Goal: Task Accomplishment & Management: Complete application form

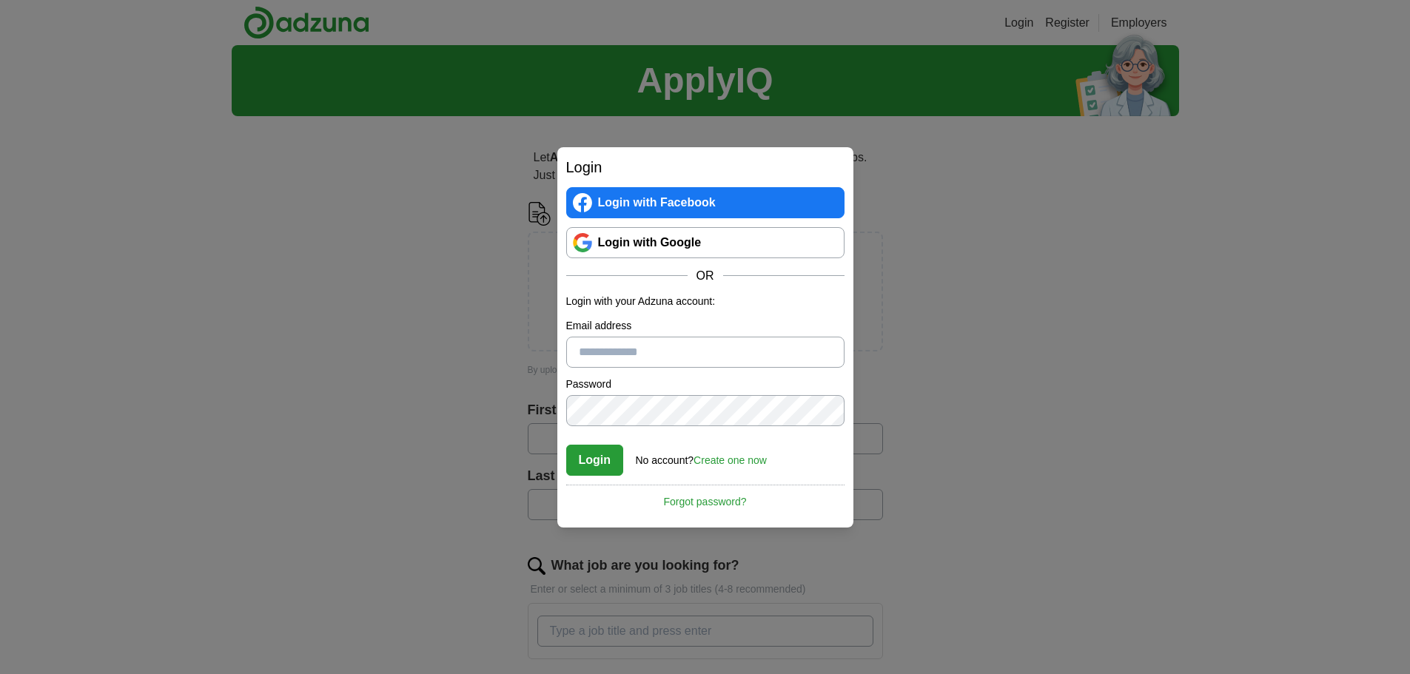
click at [688, 248] on link "Login with Google" at bounding box center [705, 242] width 278 height 31
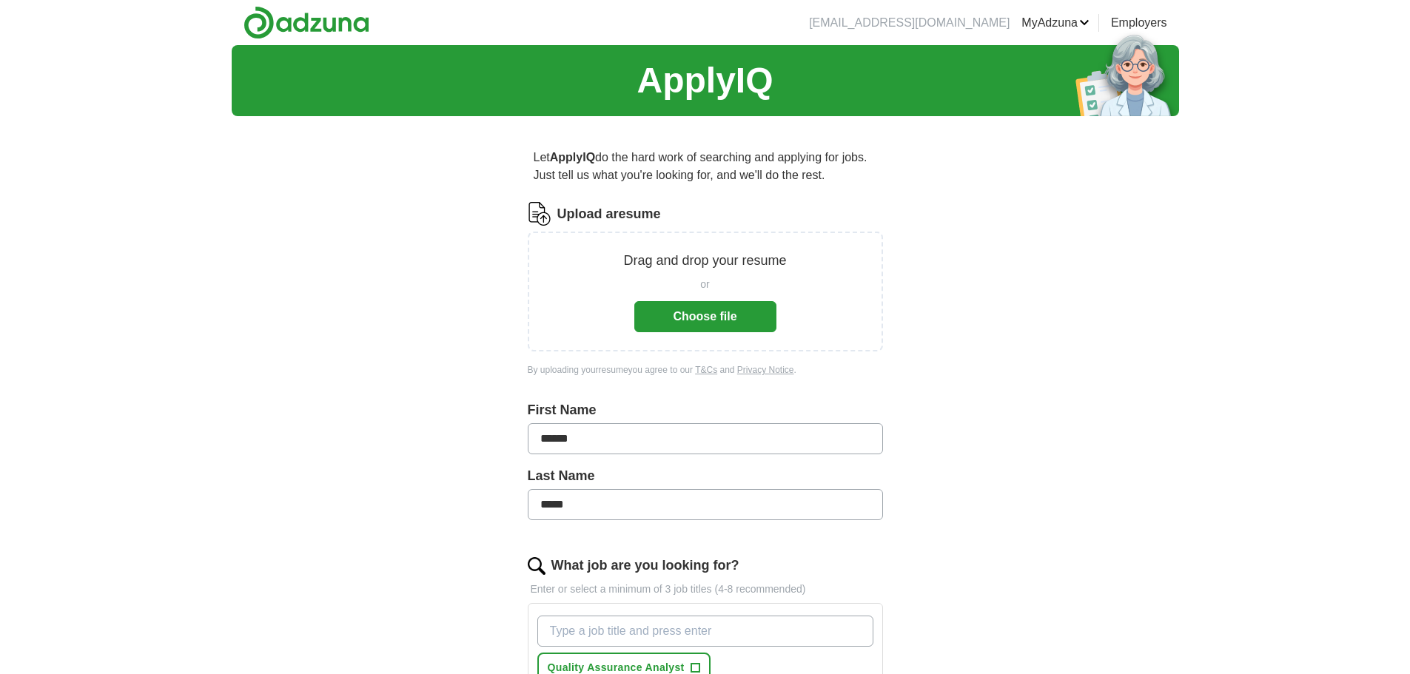
click at [704, 315] on button "Choose file" at bounding box center [705, 316] width 142 height 31
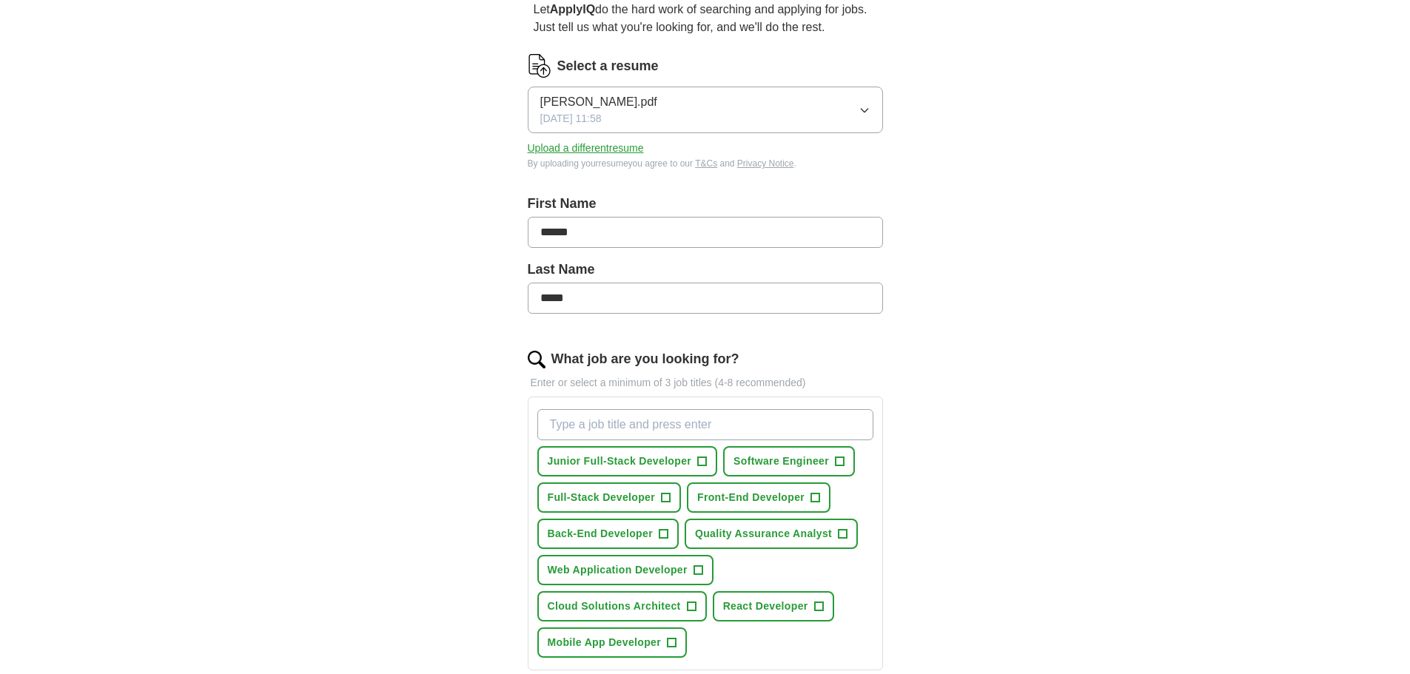
scroll to position [222, 0]
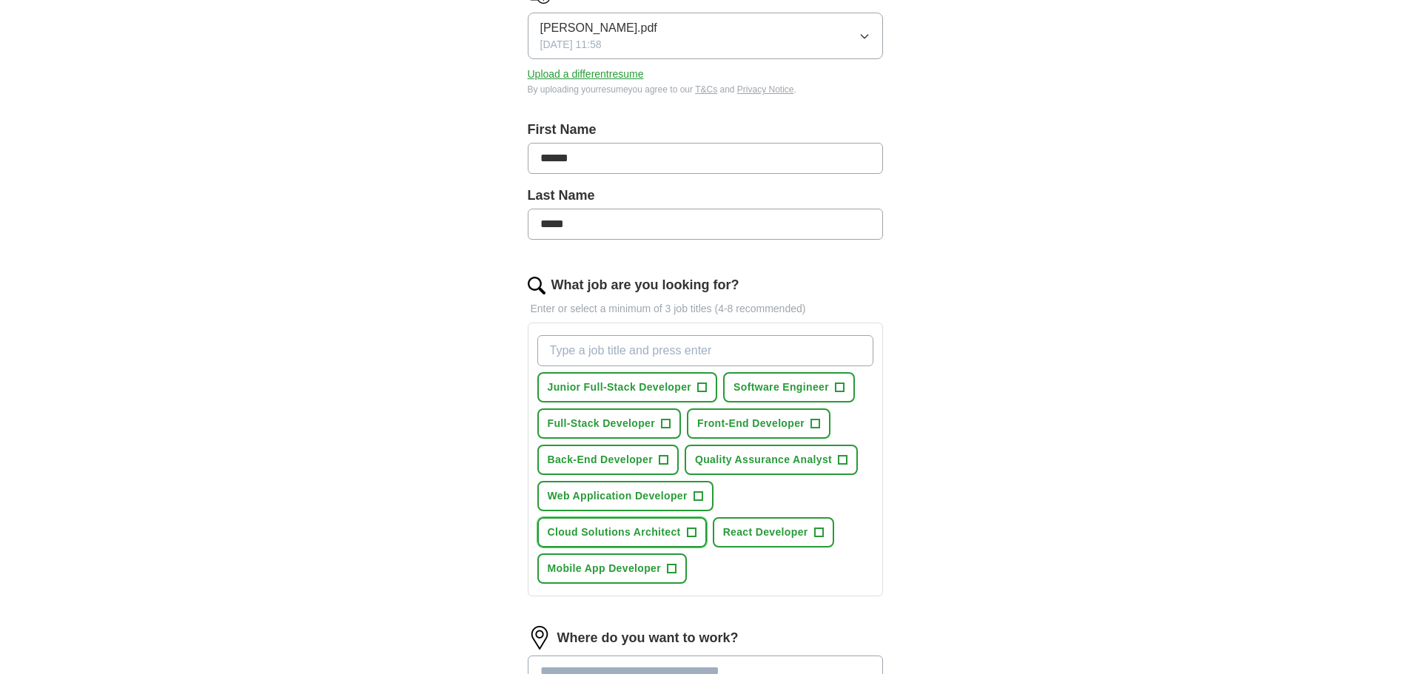
click at [620, 531] on span "Cloud Solutions Architect" at bounding box center [614, 533] width 133 height 16
click at [0, 0] on span "×" at bounding box center [0, 0] width 0 height 0
click at [644, 391] on span "Junior Full-Stack Developer" at bounding box center [620, 388] width 144 height 16
click at [783, 392] on span "Software Engineer" at bounding box center [782, 388] width 96 height 16
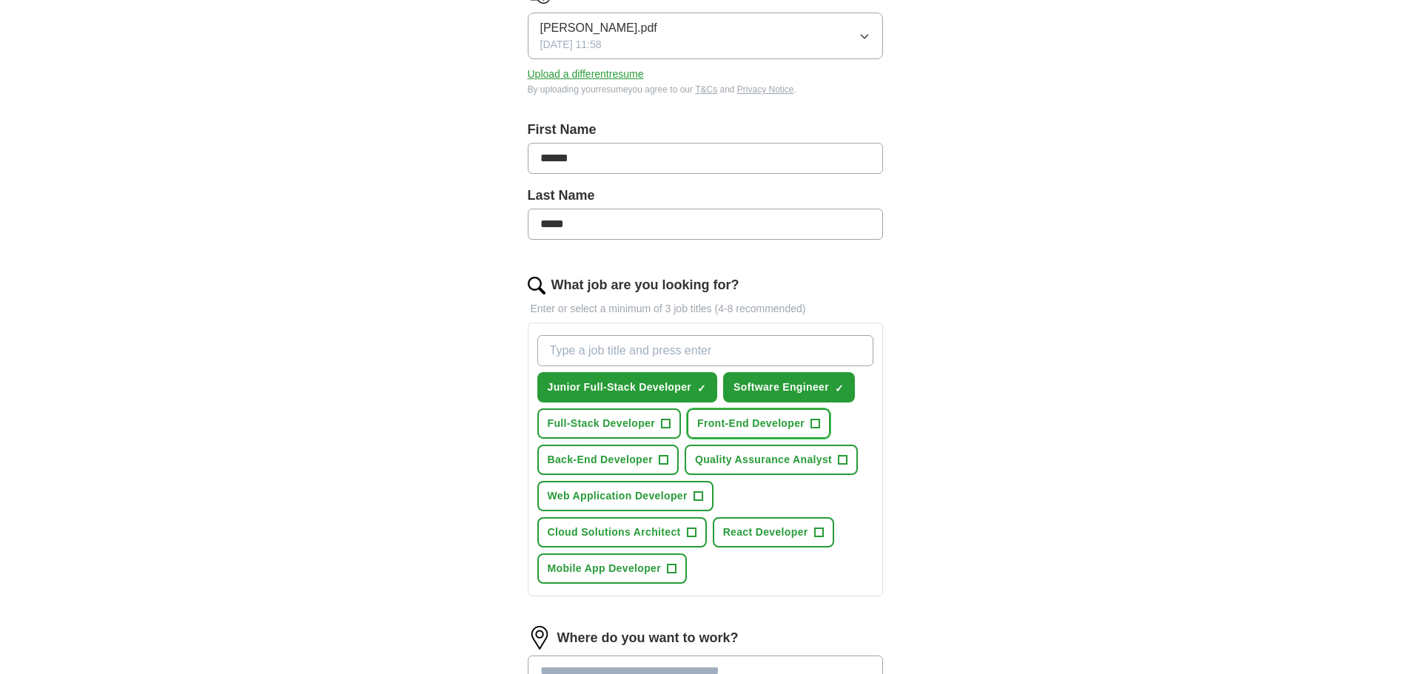
click at [764, 426] on span "Front-End Developer" at bounding box center [750, 424] width 107 height 16
click at [635, 425] on span "Full-Stack Developer" at bounding box center [602, 424] width 108 height 16
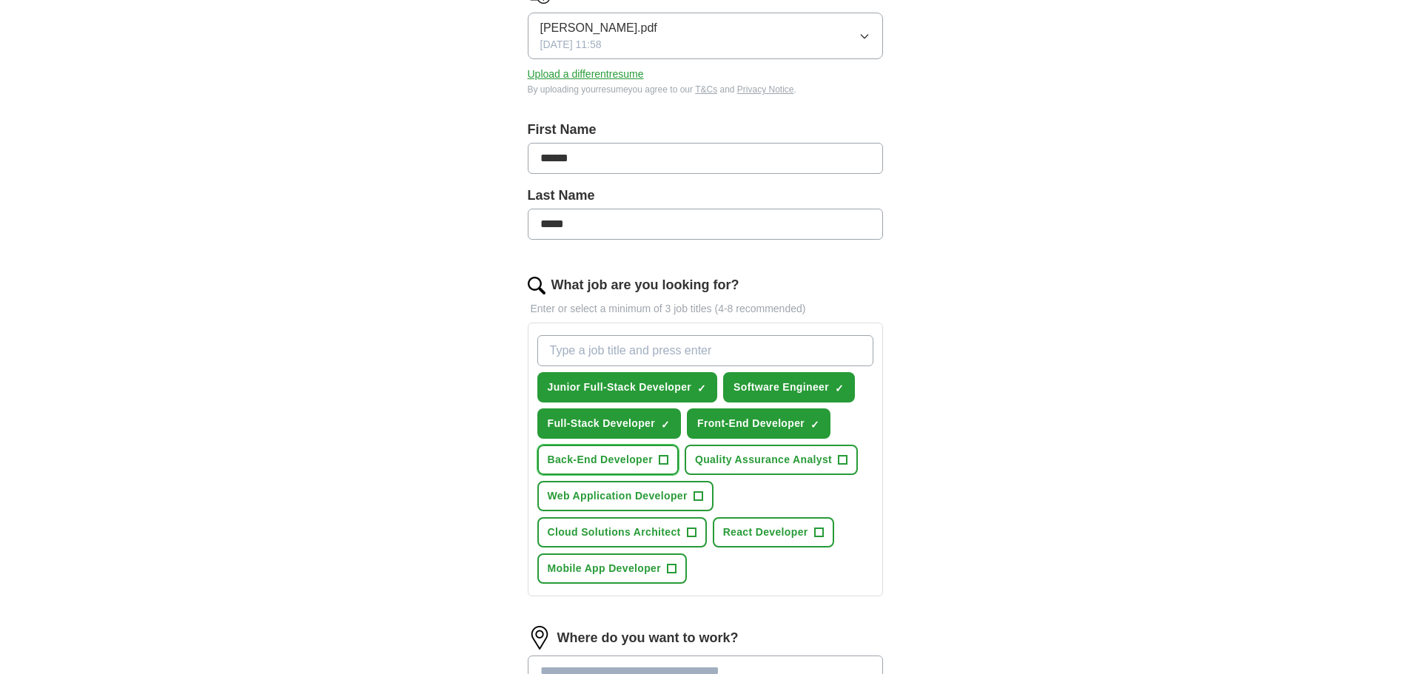
click at [631, 461] on span "Back-End Developer" at bounding box center [600, 460] width 105 height 16
click at [747, 463] on span "Quality Assurance Analyst" at bounding box center [763, 460] width 137 height 16
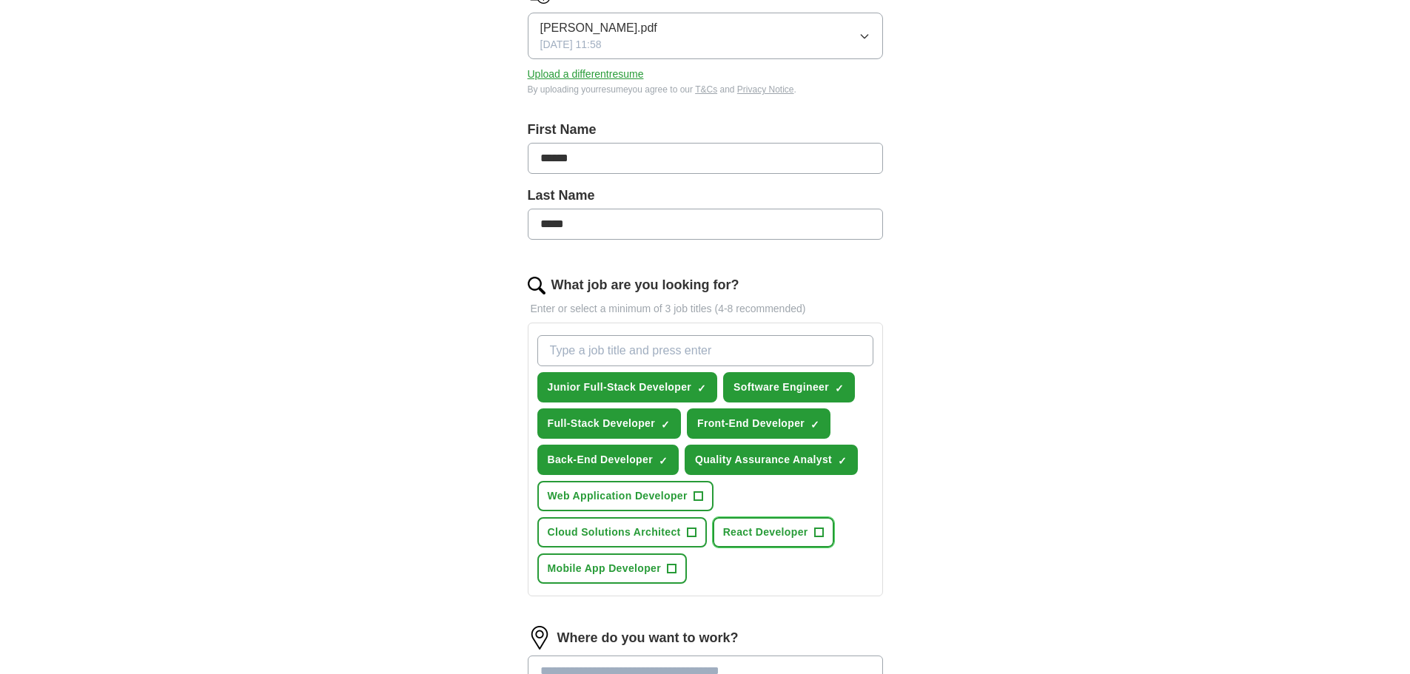
click at [809, 532] on button "React Developer +" at bounding box center [773, 533] width 121 height 30
click at [644, 575] on span "Mobile App Developer" at bounding box center [605, 569] width 114 height 16
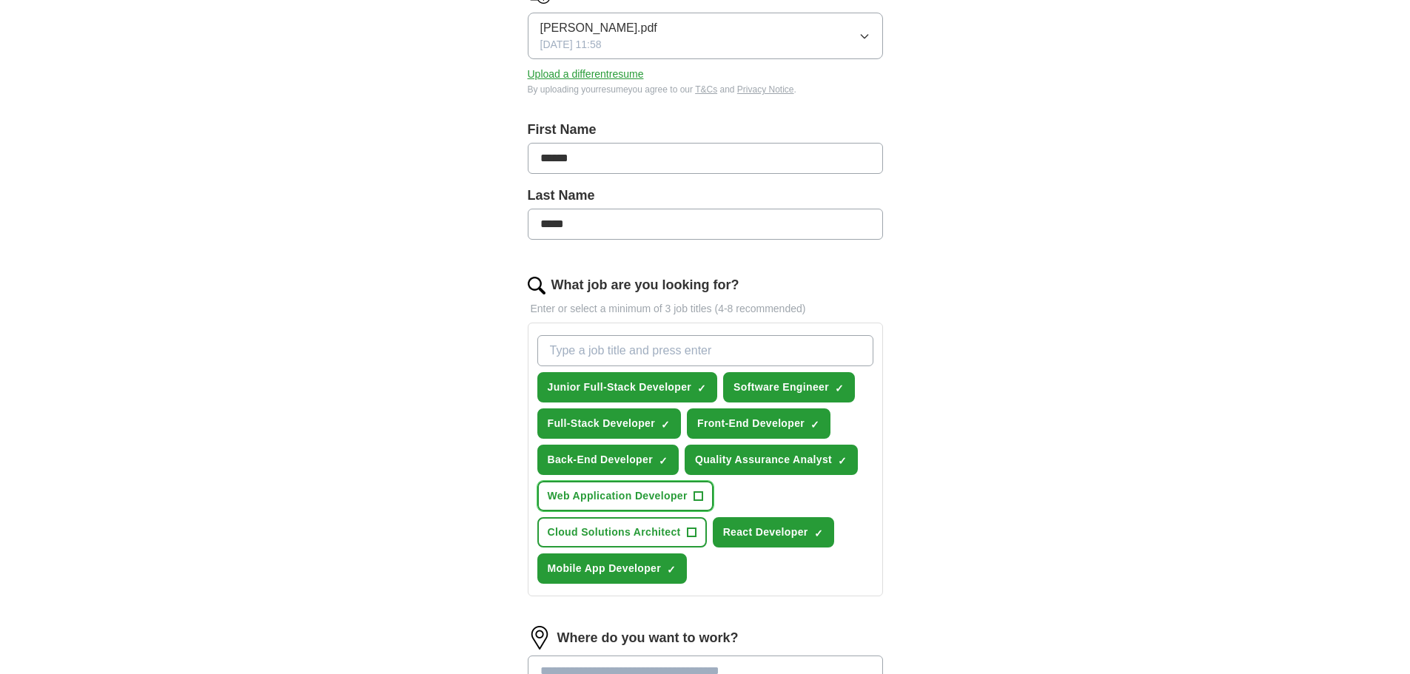
click at [627, 498] on span "Web Application Developer" at bounding box center [618, 497] width 140 height 16
click at [763, 354] on input "What job are you looking for?" at bounding box center [706, 350] width 336 height 31
type input "e"
type input "web developer"
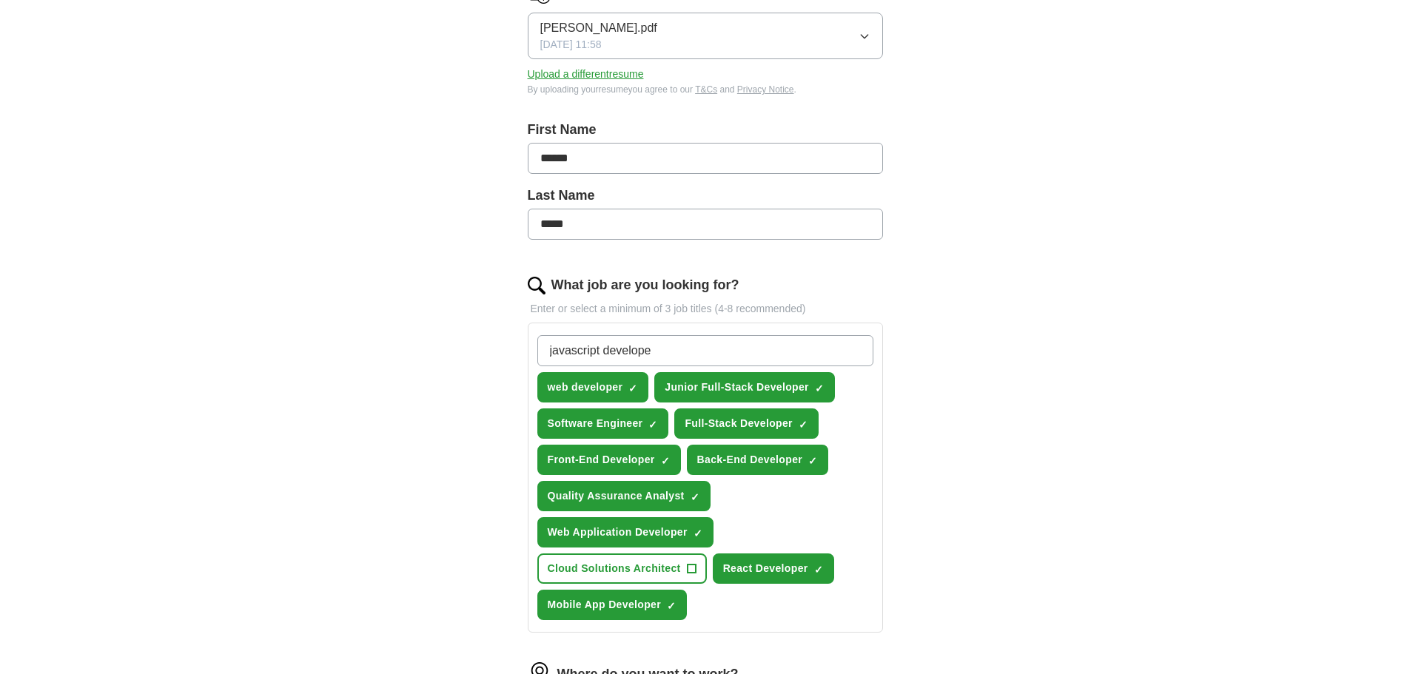
type input "javascript developer"
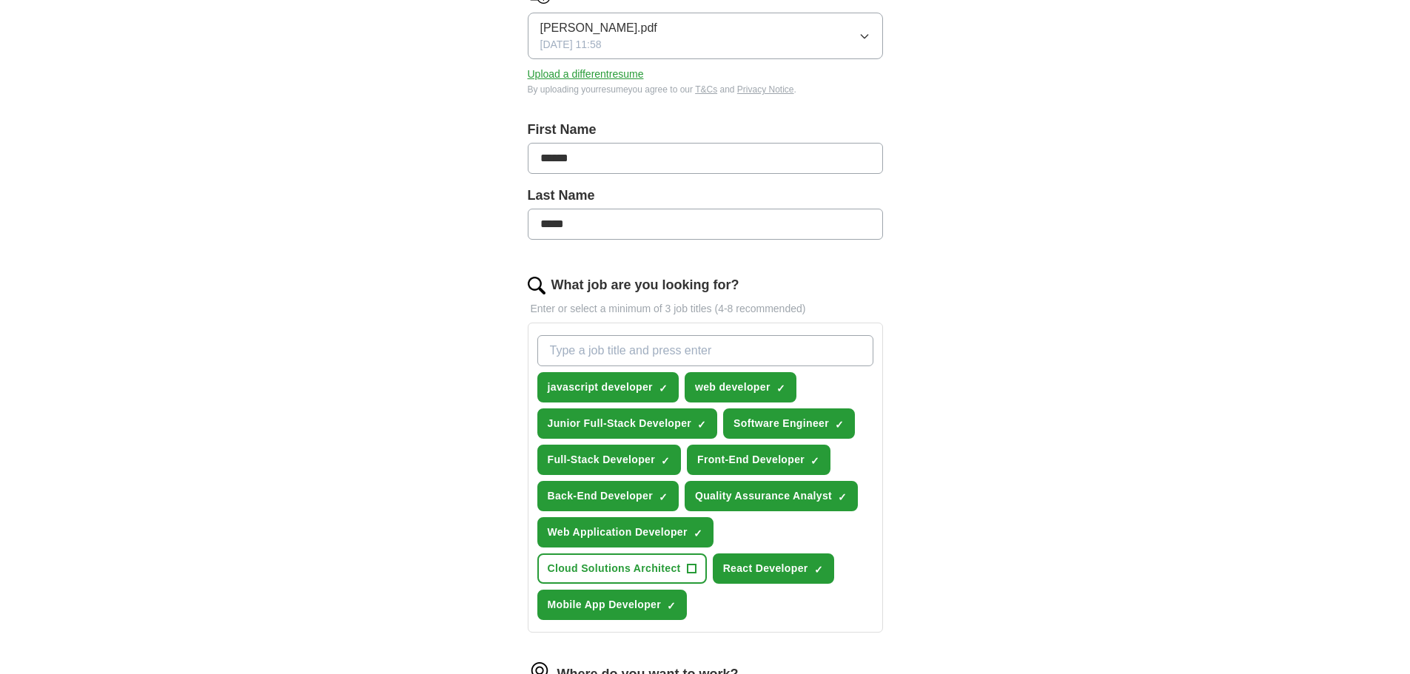
click at [729, 346] on input "What job are you looking for?" at bounding box center [706, 350] width 336 height 31
type input "software developer"
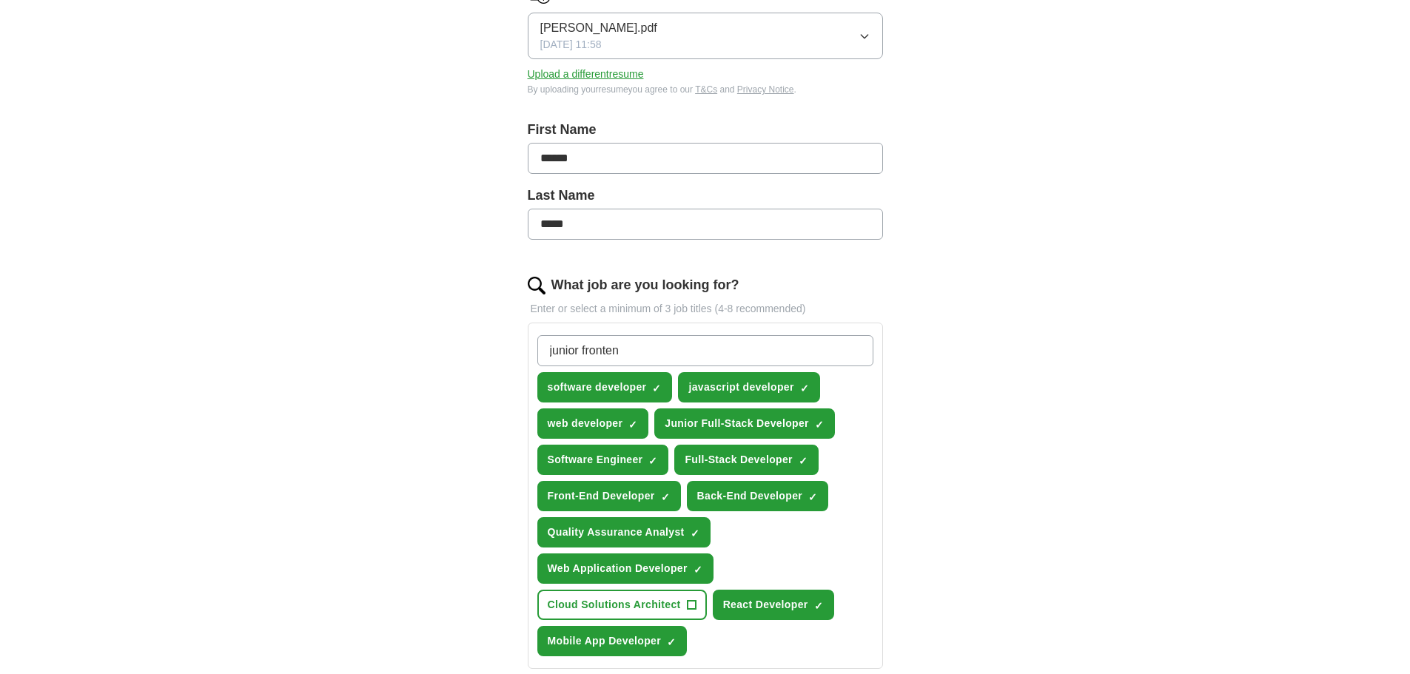
type input "junior frontend"
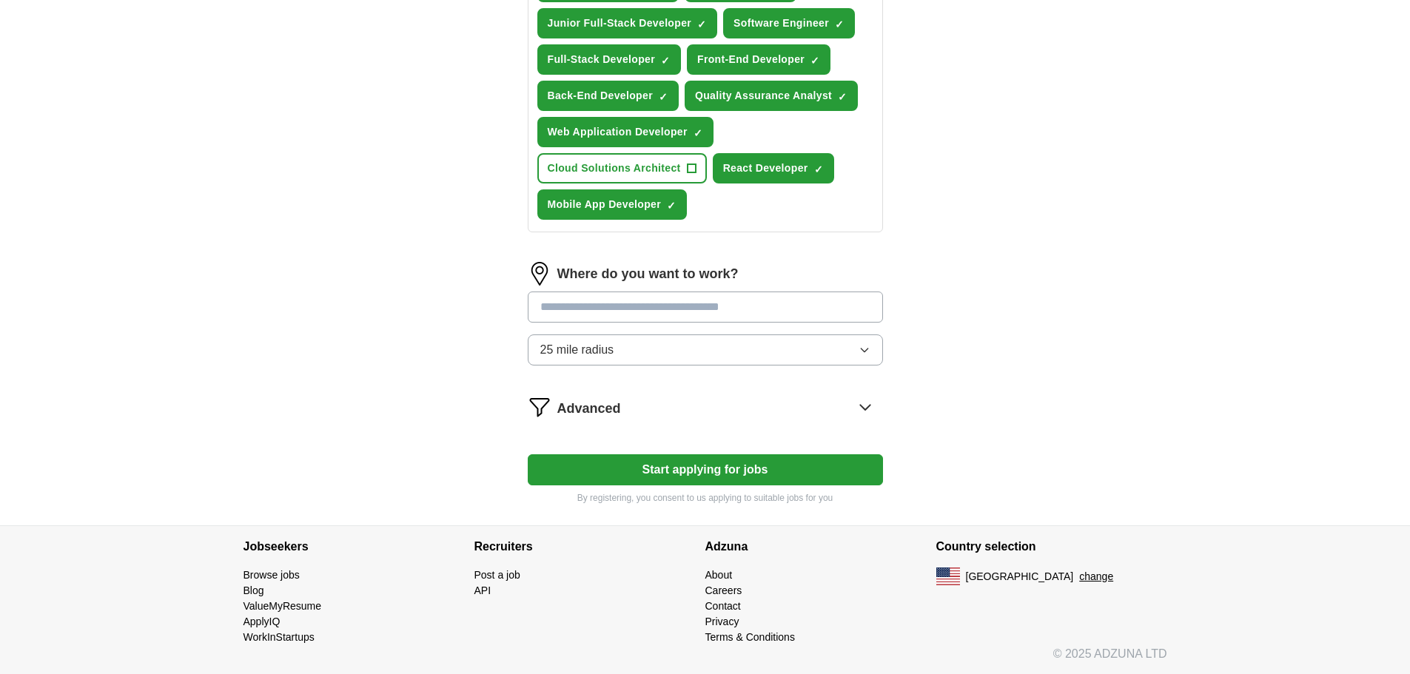
scroll to position [660, 0]
click at [613, 312] on input at bounding box center [705, 306] width 355 height 31
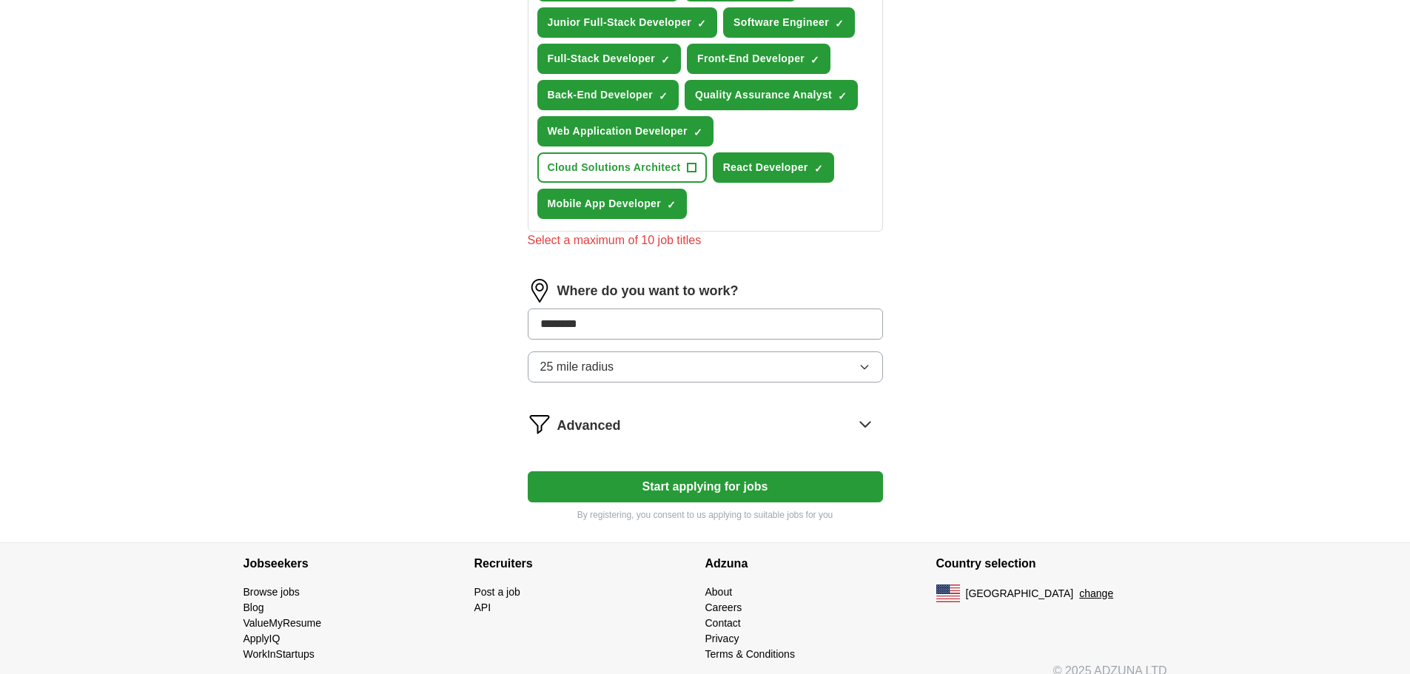
type input "*********"
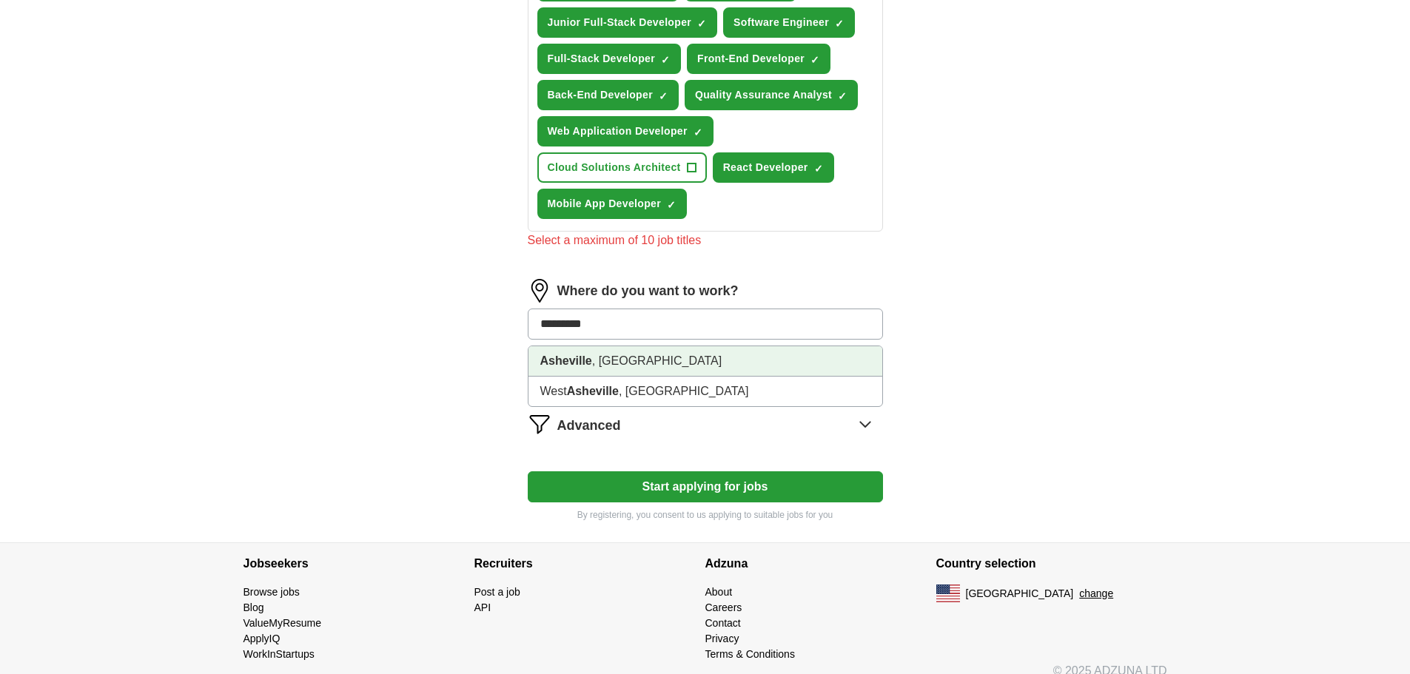
click at [610, 357] on li "Asheville , NC" at bounding box center [706, 361] width 354 height 30
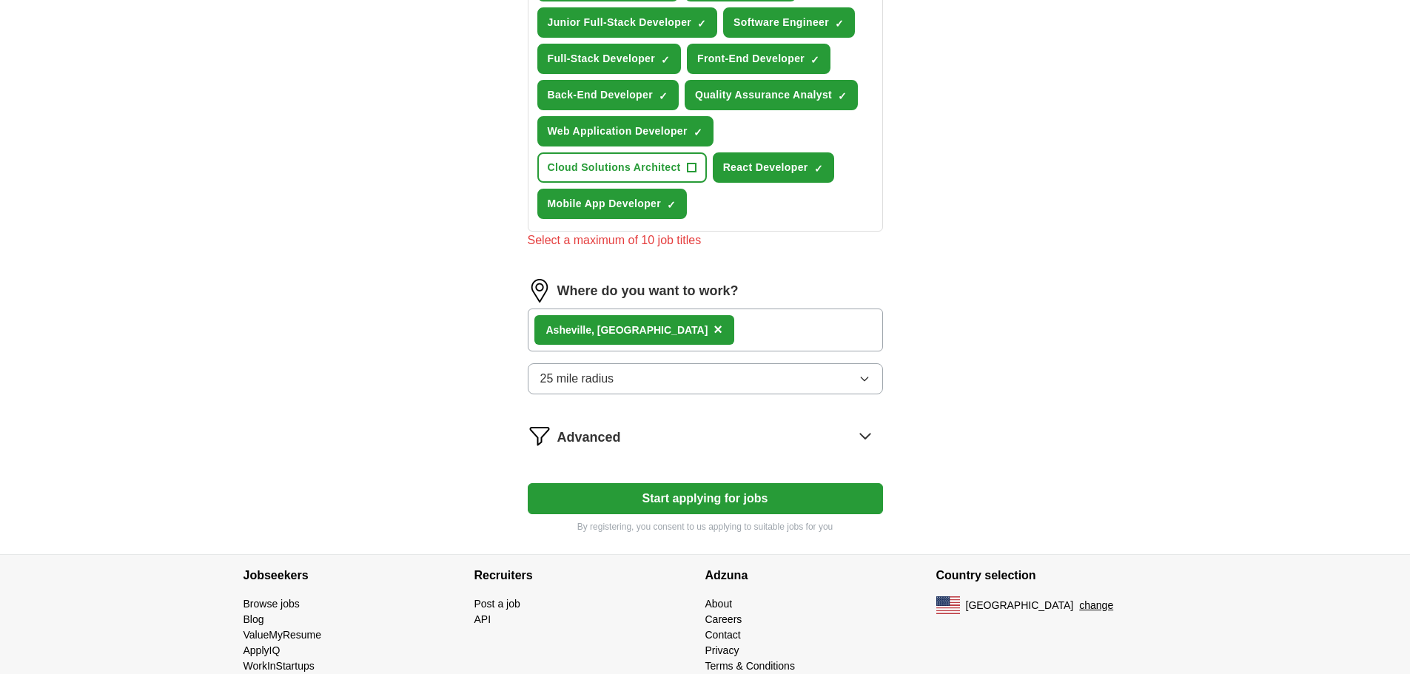
click at [584, 375] on span "25 mile radius" at bounding box center [577, 379] width 74 height 18
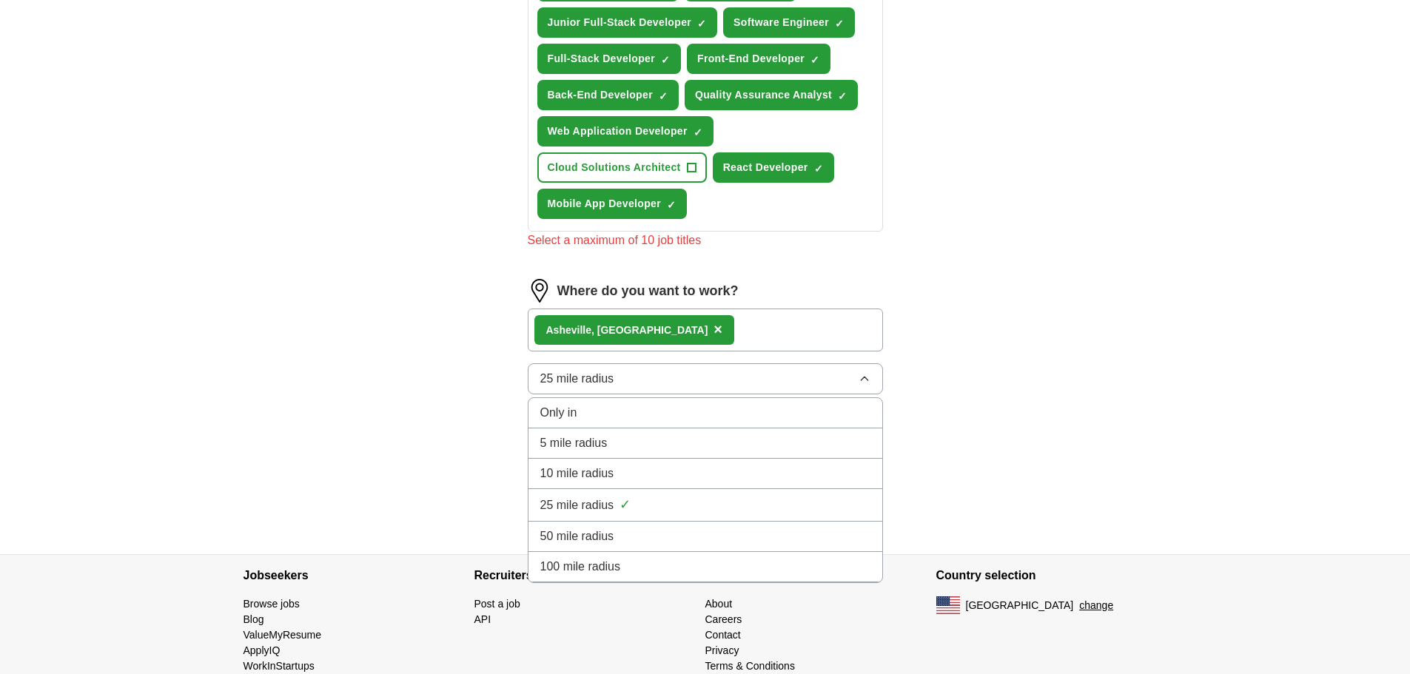
click at [595, 559] on span "100 mile radius" at bounding box center [580, 567] width 81 height 18
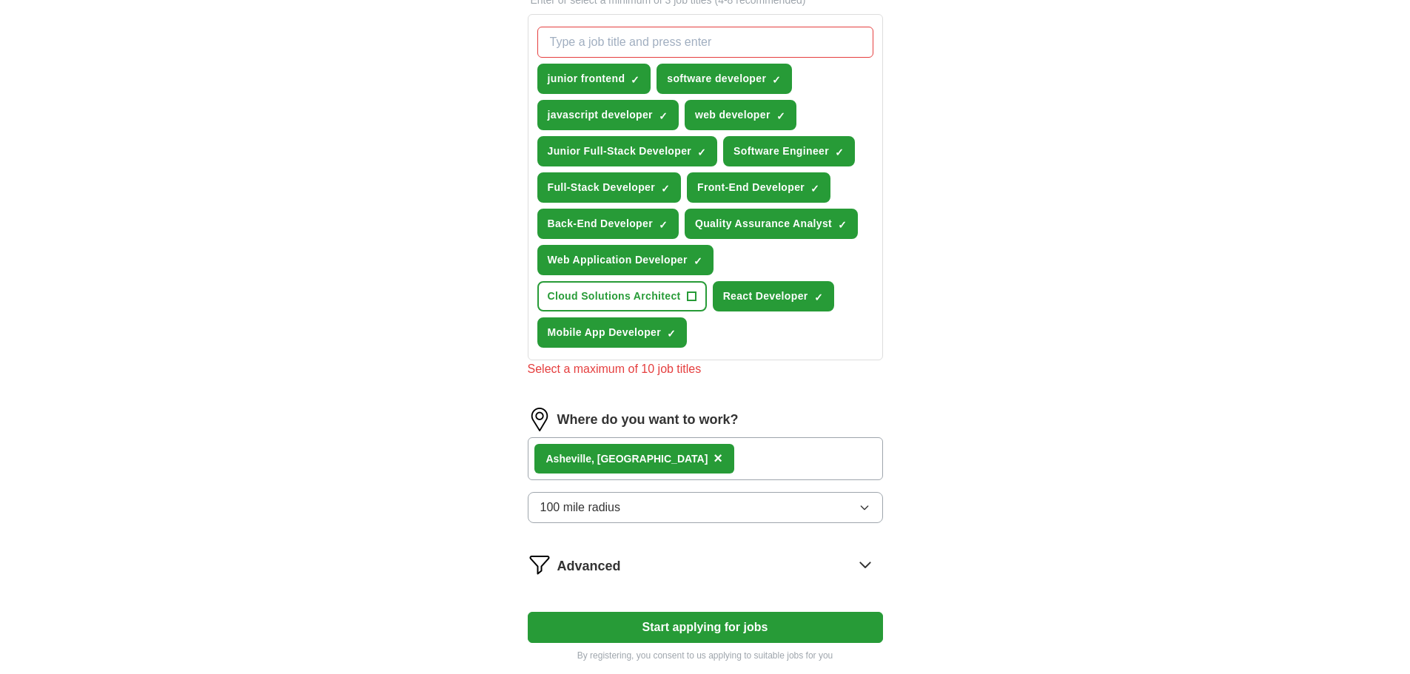
scroll to position [438, 0]
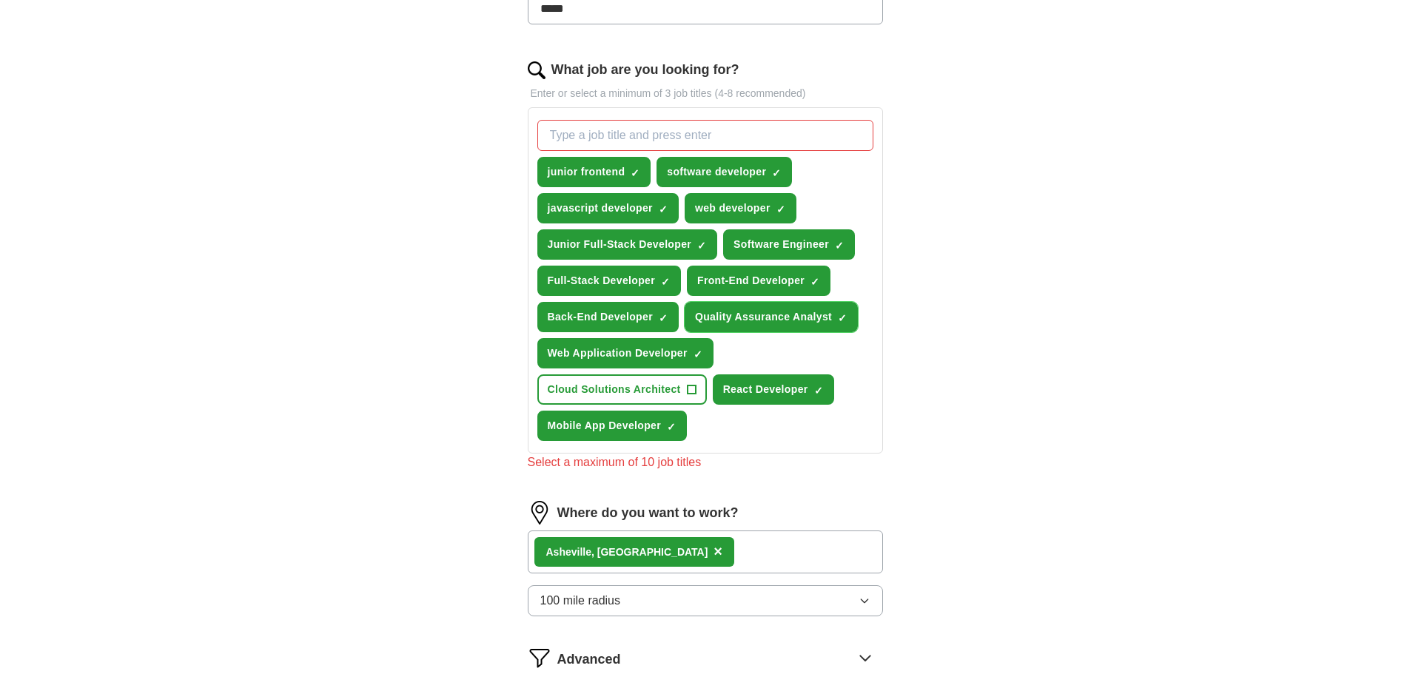
click at [0, 0] on span "×" at bounding box center [0, 0] width 0 height 0
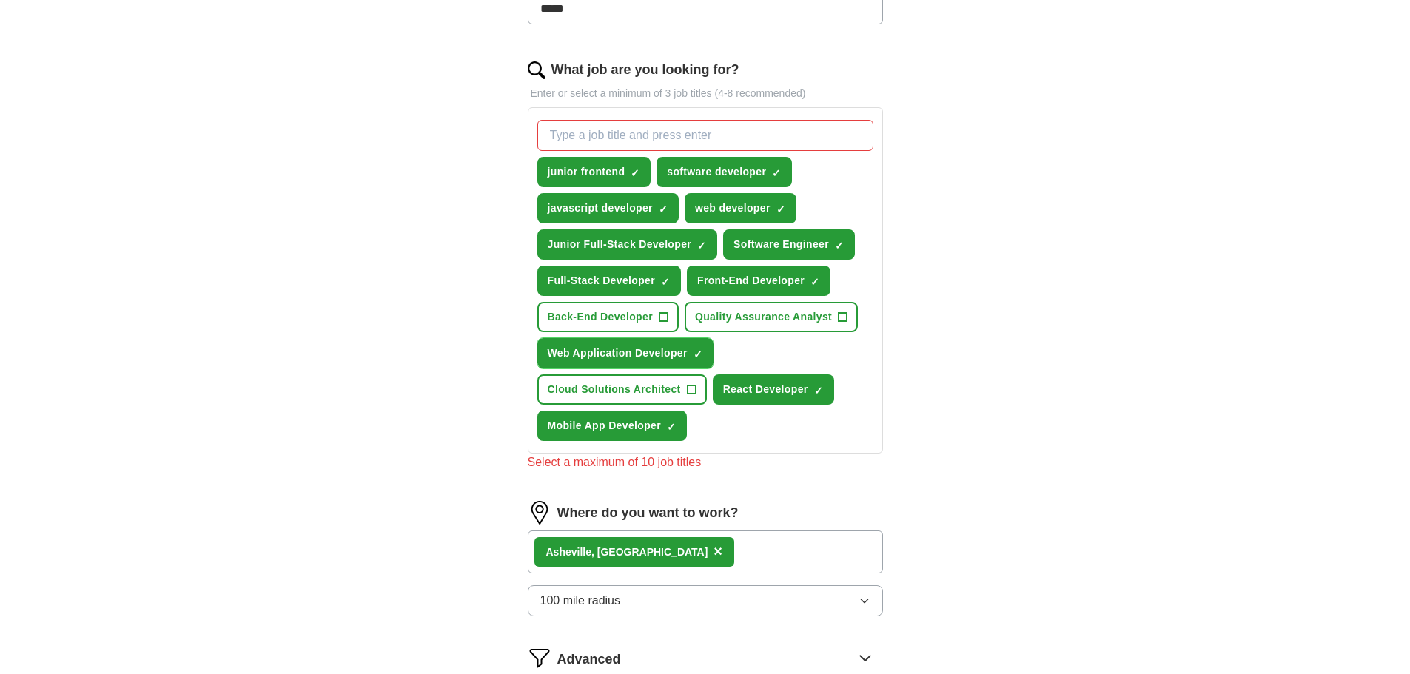
click at [0, 0] on span "×" at bounding box center [0, 0] width 0 height 0
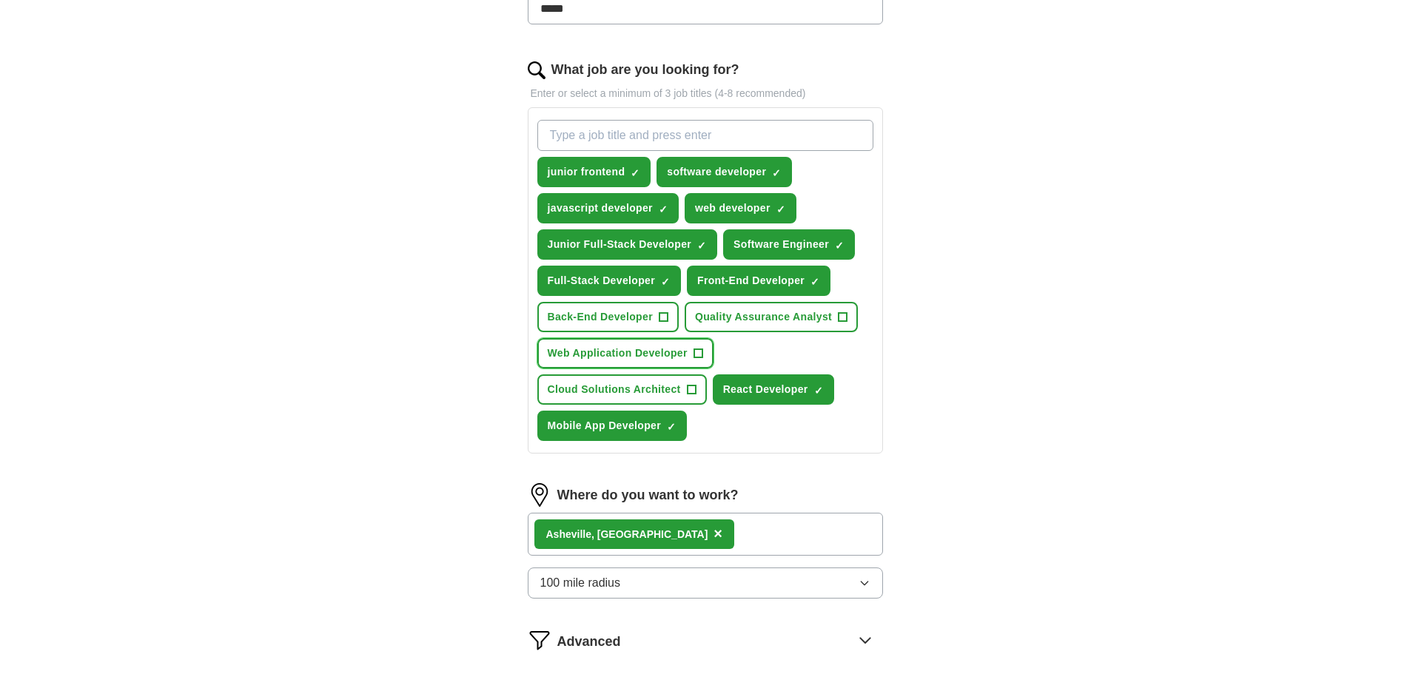
click at [700, 351] on span "+" at bounding box center [698, 354] width 9 height 12
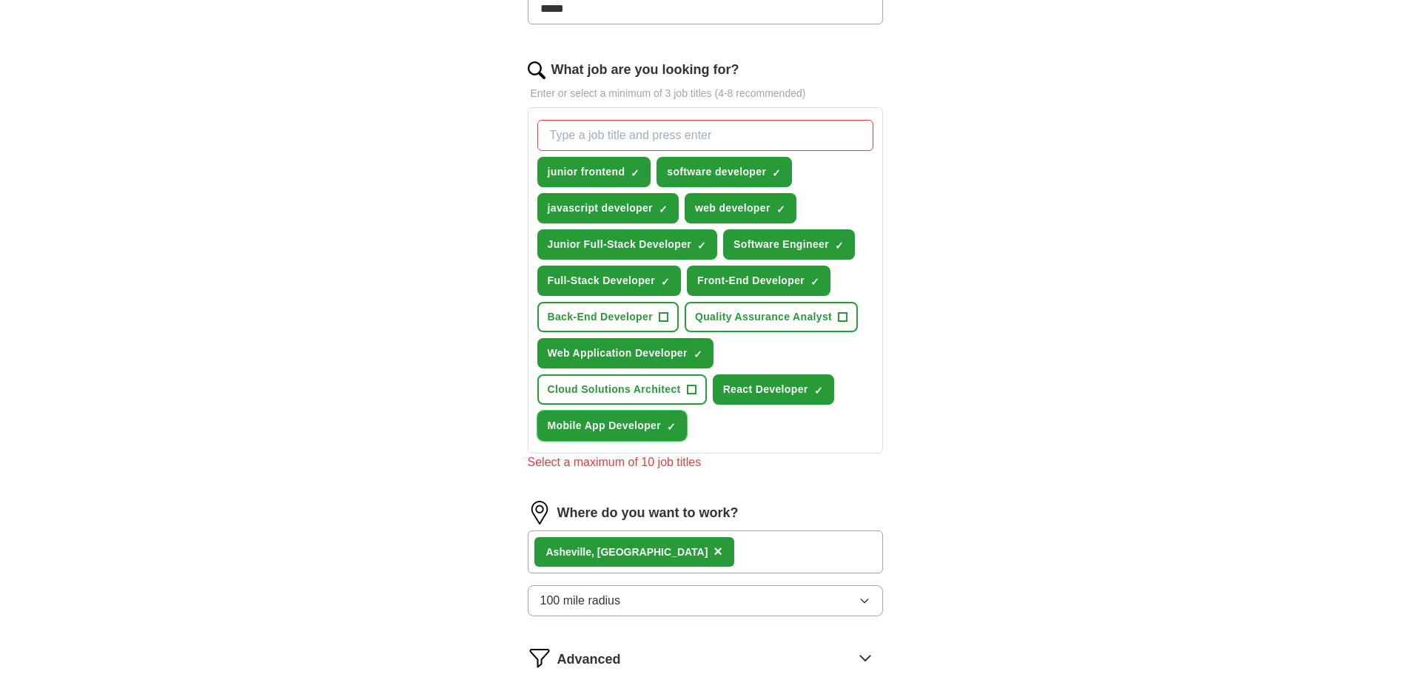
click at [0, 0] on span "×" at bounding box center [0, 0] width 0 height 0
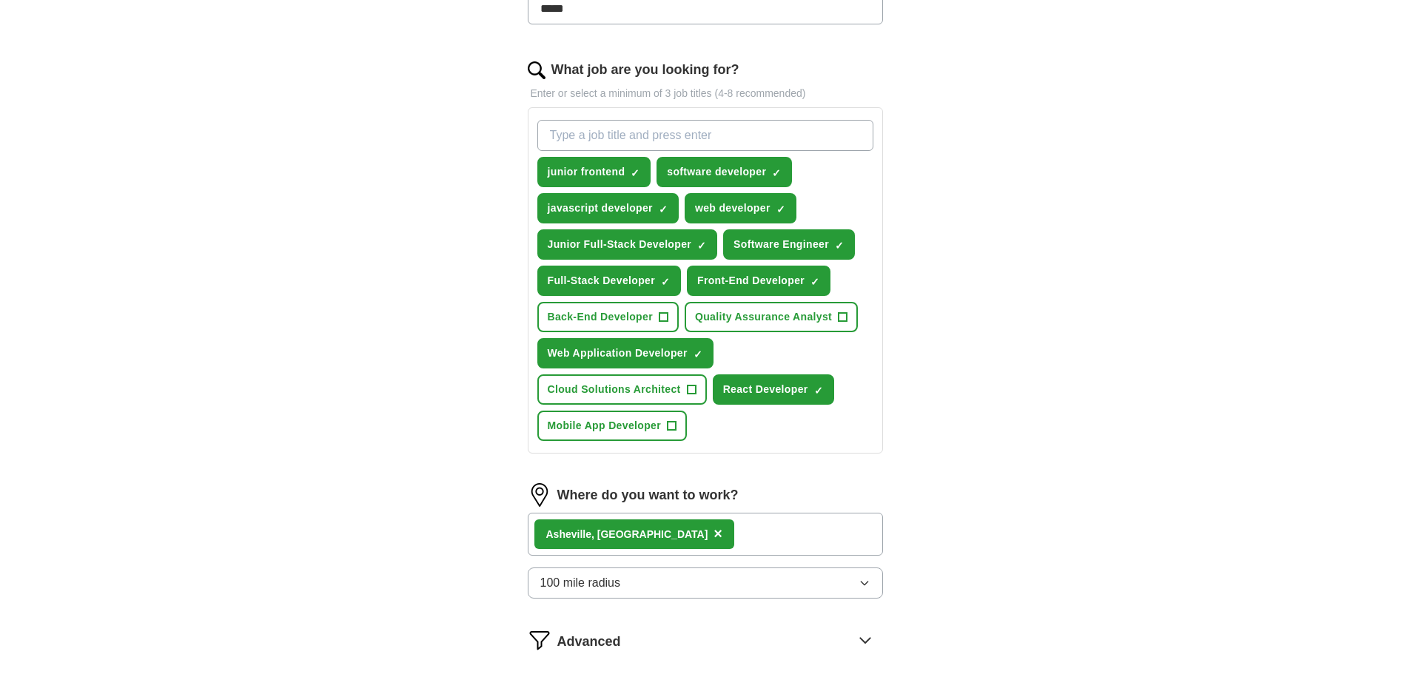
click at [395, 418] on div "ApplyIQ Let ApplyIQ do the hard work of searching and applying for jobs. Just t…" at bounding box center [706, 183] width 948 height 1151
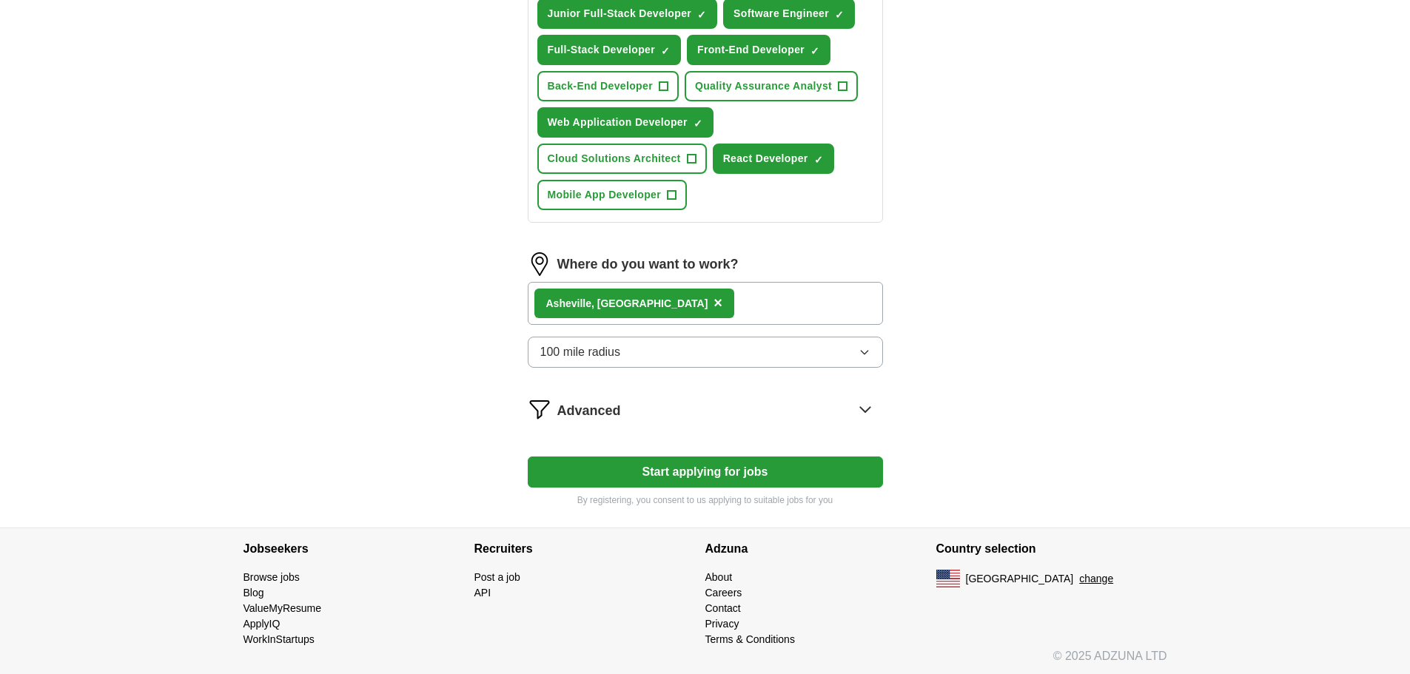
scroll to position [672, 0]
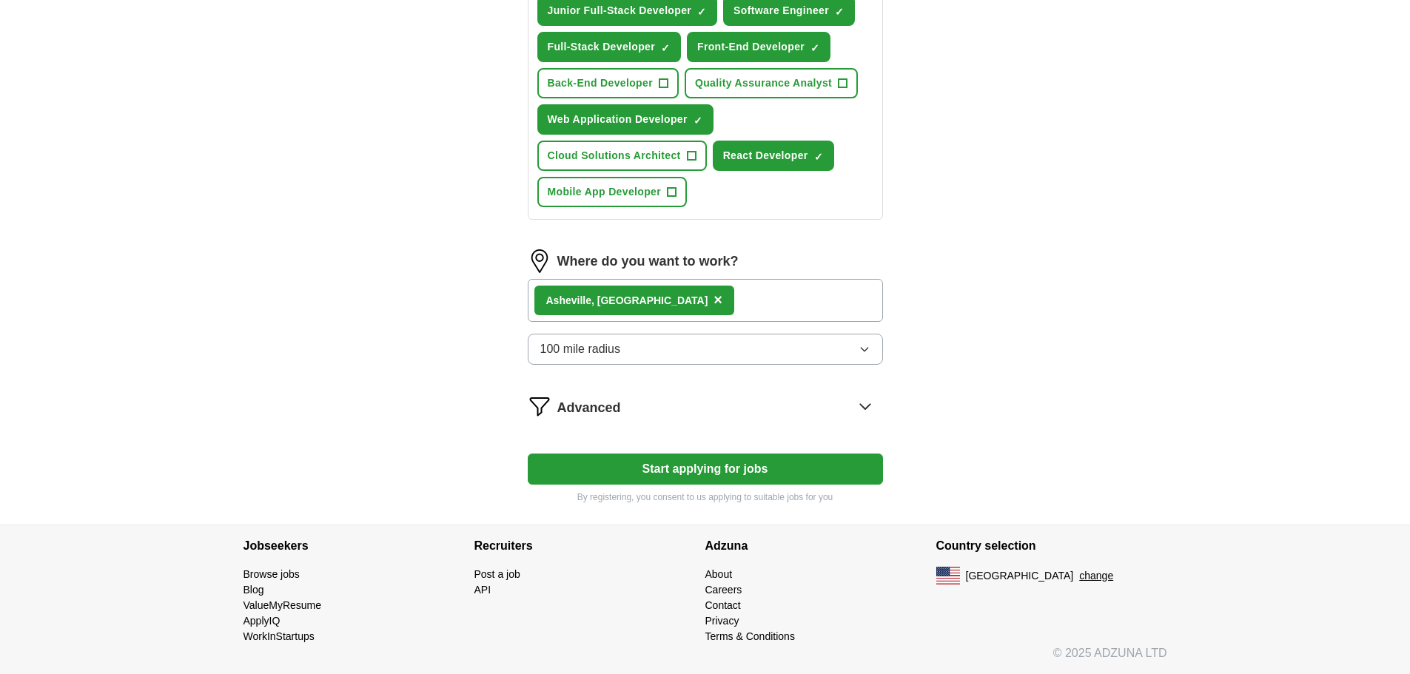
click at [760, 471] on button "Start applying for jobs" at bounding box center [705, 469] width 355 height 31
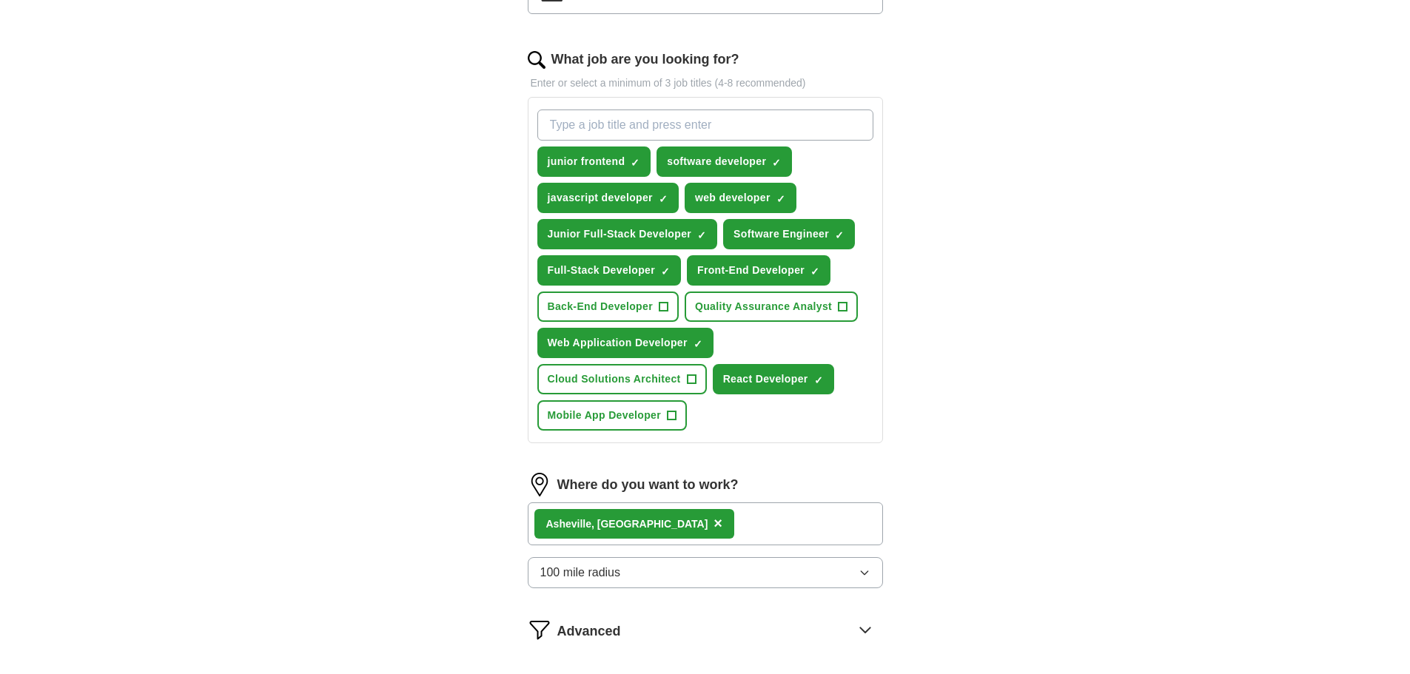
select select "**"
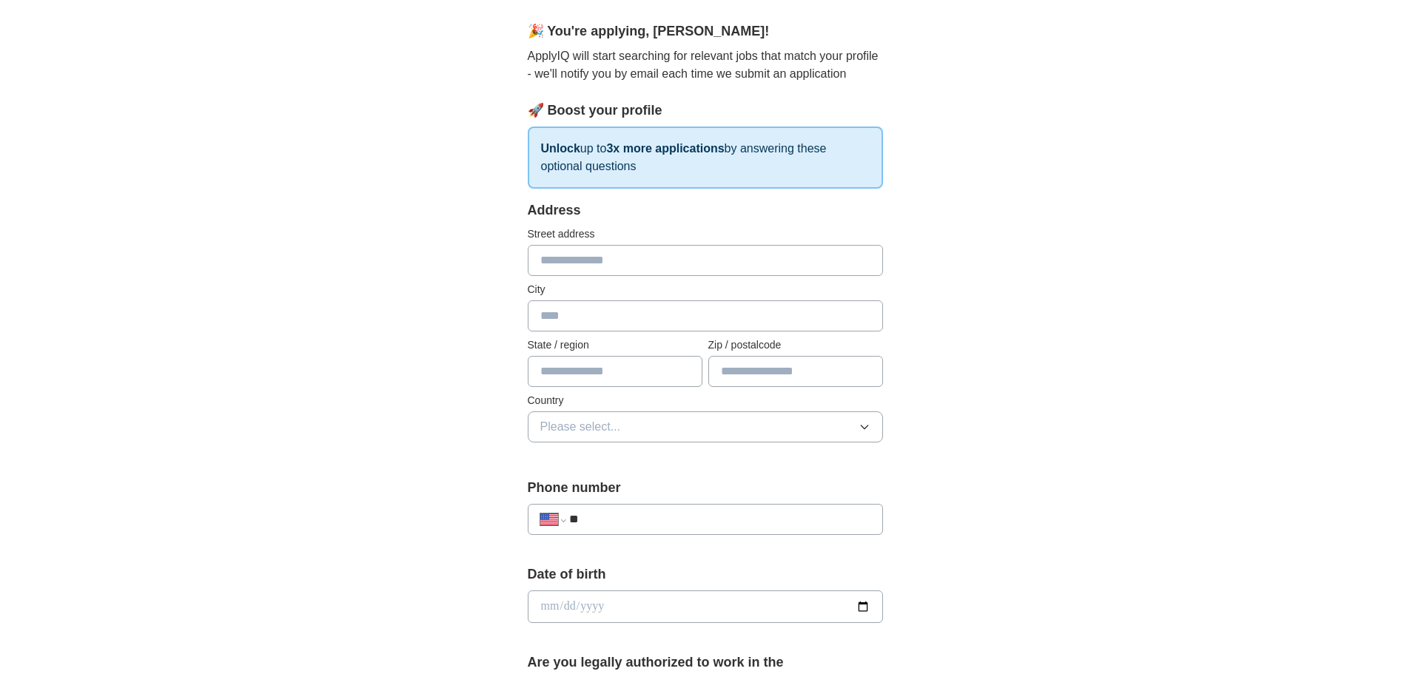
scroll to position [148, 0]
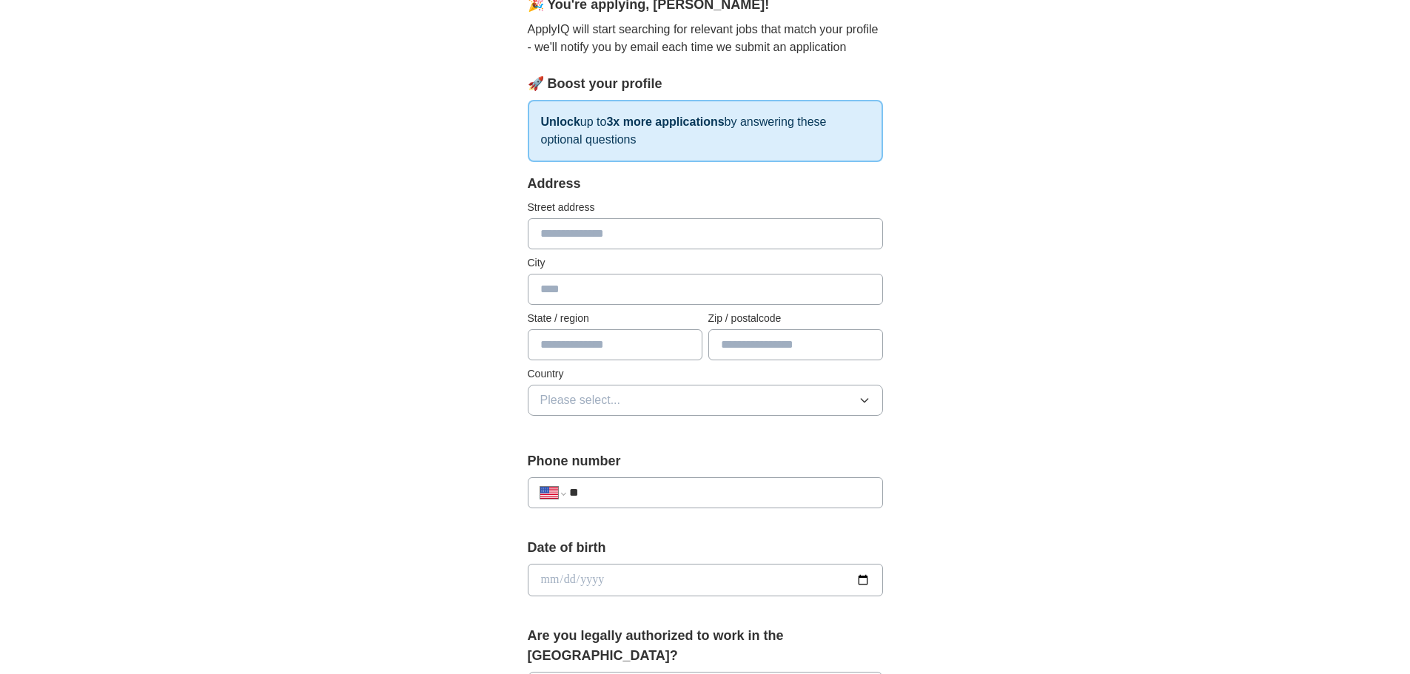
click at [595, 252] on div "Address Street address City State / region Zip / postalcode Country Please sele…" at bounding box center [705, 304] width 355 height 260
click at [606, 244] on input "text" at bounding box center [705, 233] width 355 height 31
type input "**********"
type input "*********"
type input "**"
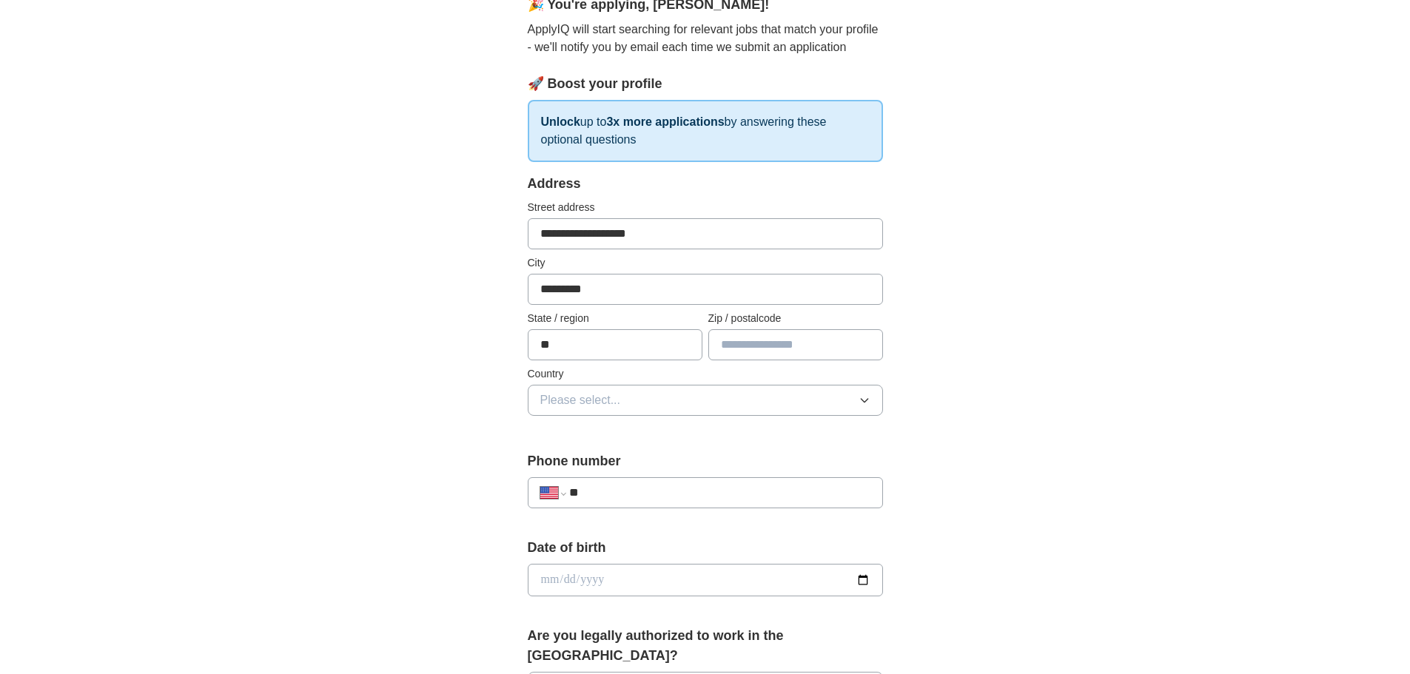
type input "*****"
click at [452, 278] on div "**********" at bounding box center [706, 571] width 948 height 1348
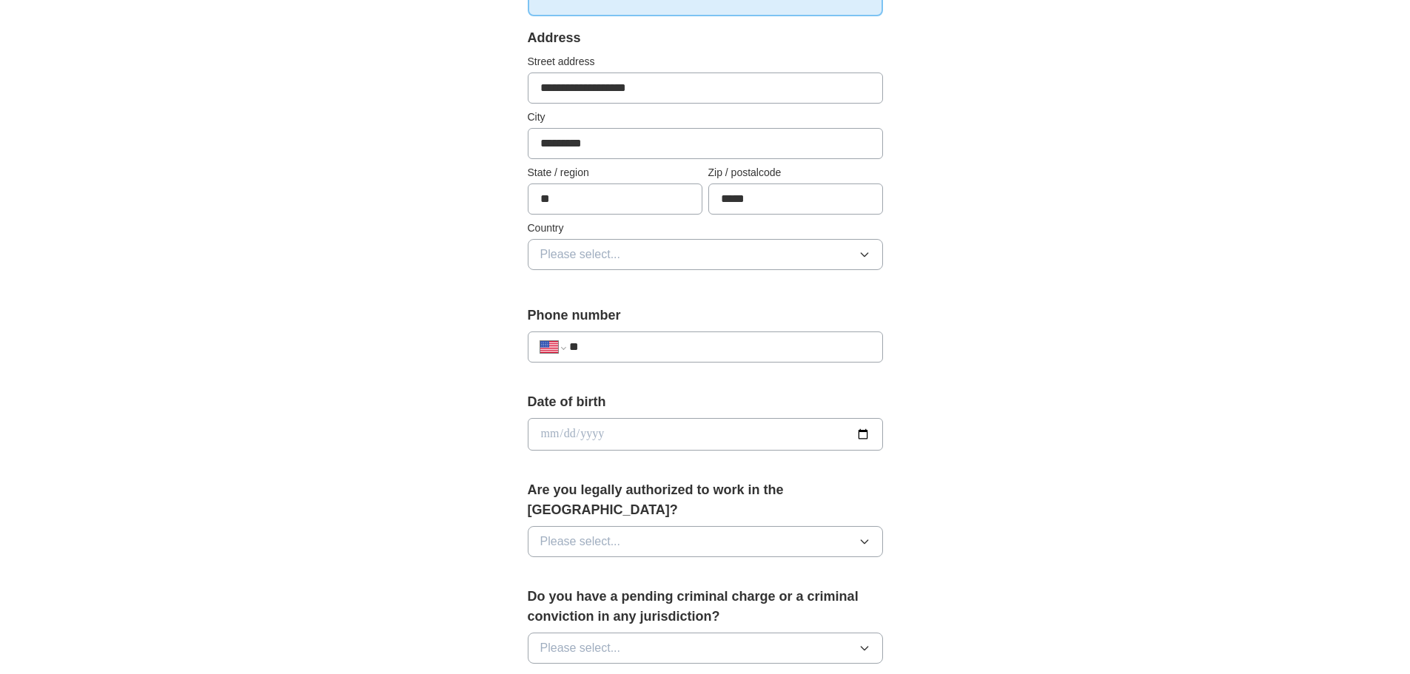
scroll to position [296, 0]
click at [588, 267] on button "Please select..." at bounding box center [705, 252] width 355 height 31
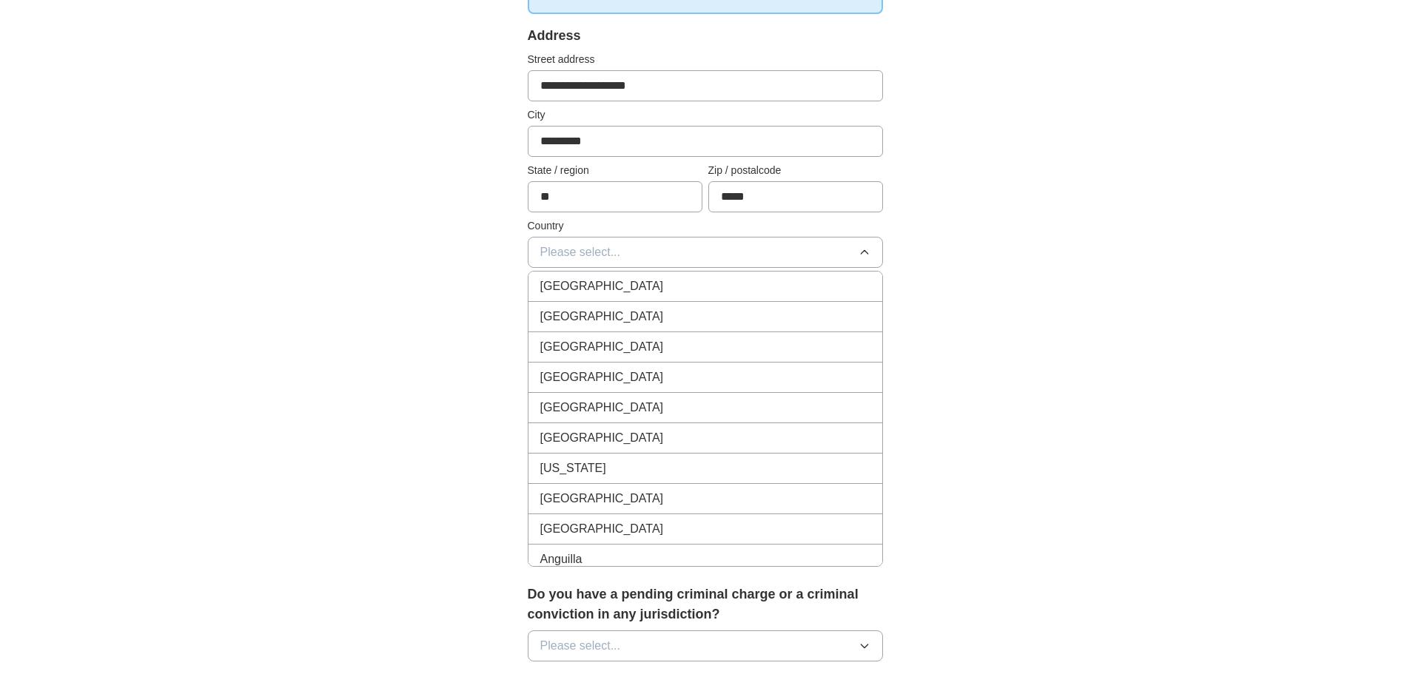
click at [604, 310] on span "United States" at bounding box center [602, 317] width 124 height 18
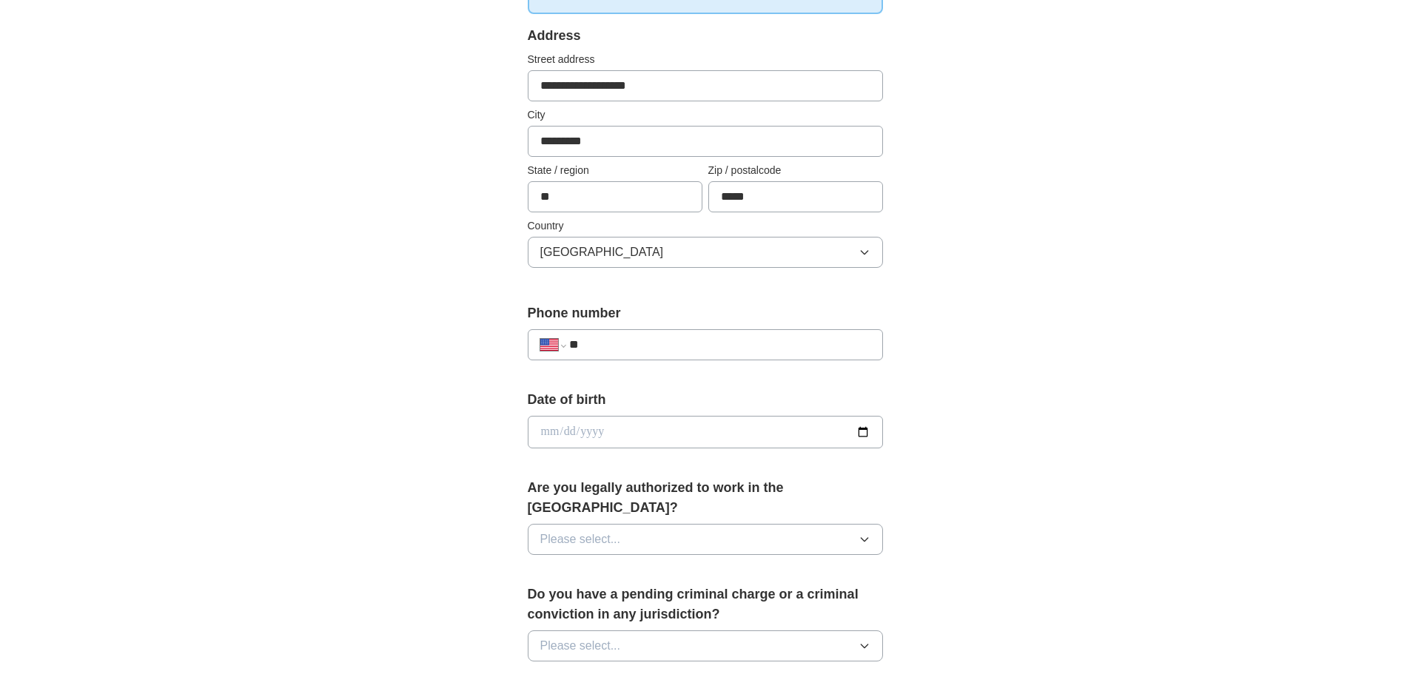
click at [435, 304] on div "**********" at bounding box center [706, 423] width 948 height 1348
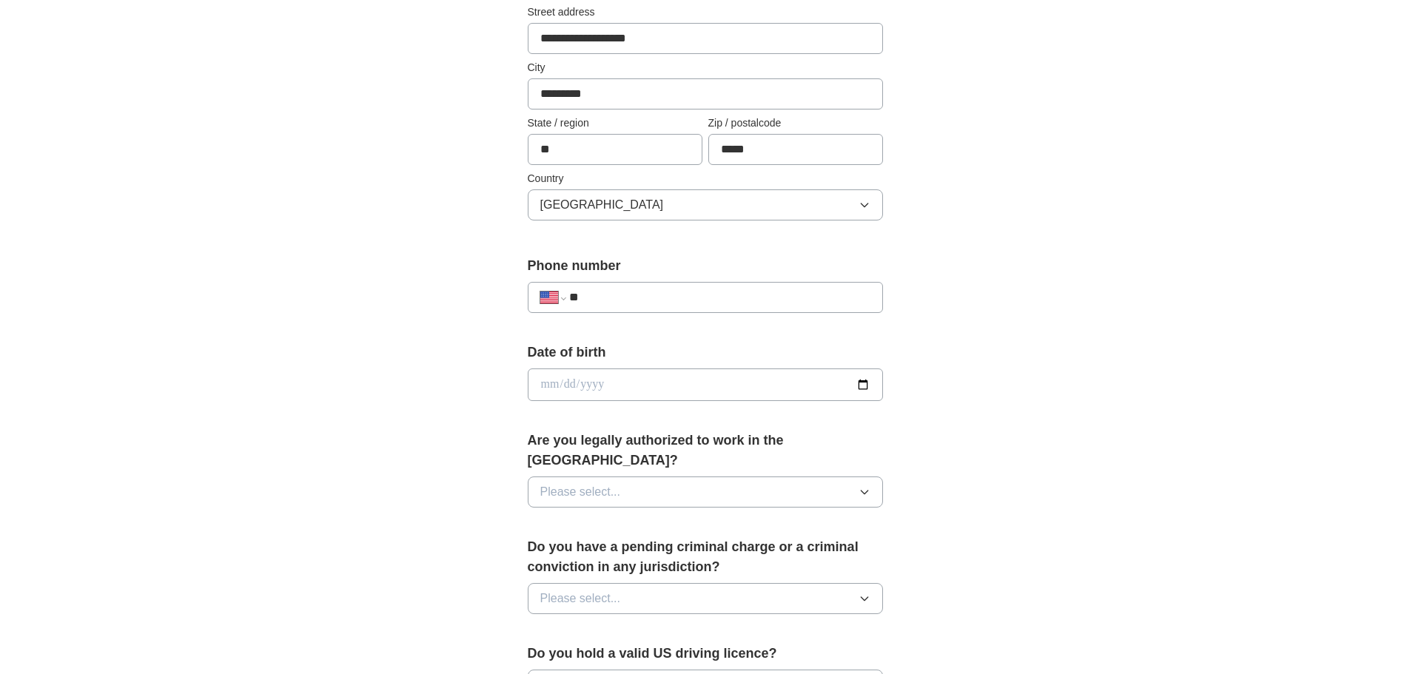
scroll to position [370, 0]
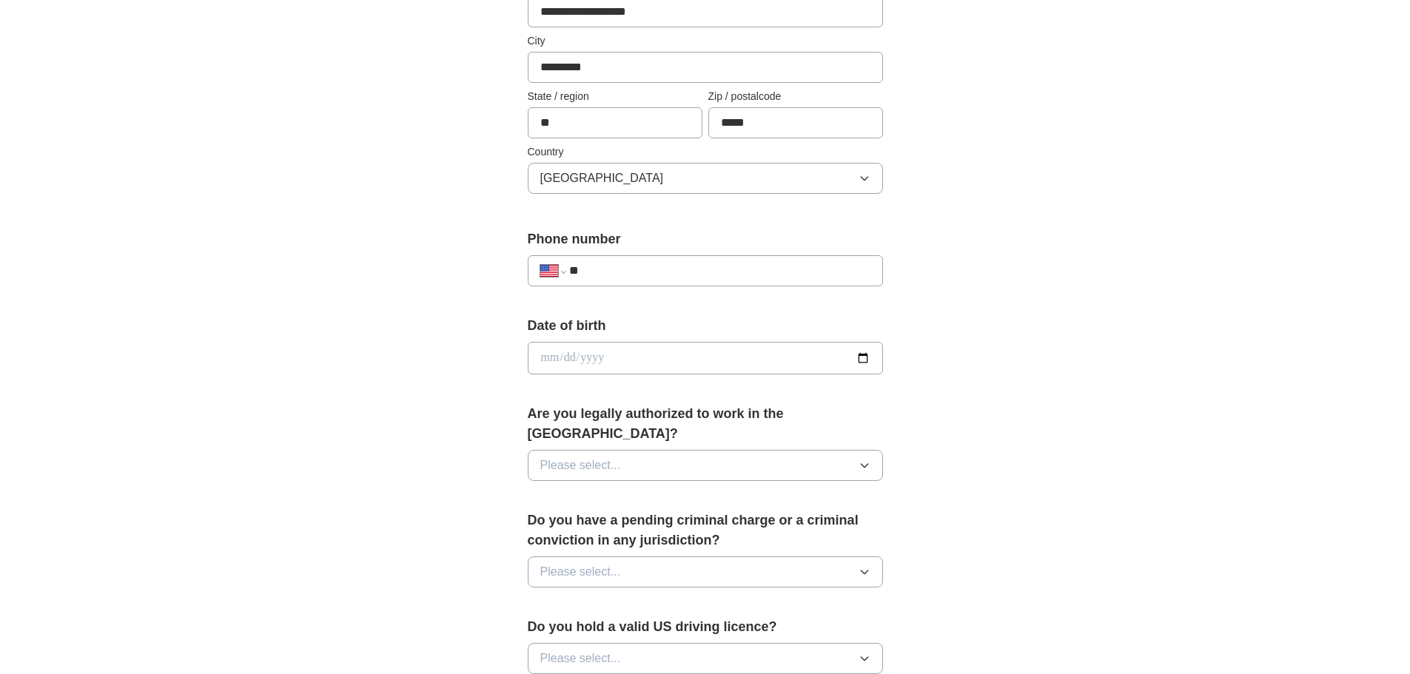
click at [646, 278] on input "**" at bounding box center [719, 271] width 301 height 18
type input "**********"
click at [864, 361] on input "date" at bounding box center [705, 358] width 355 height 33
click at [575, 352] on input "date" at bounding box center [705, 358] width 355 height 33
click at [552, 354] on input "date" at bounding box center [705, 358] width 355 height 33
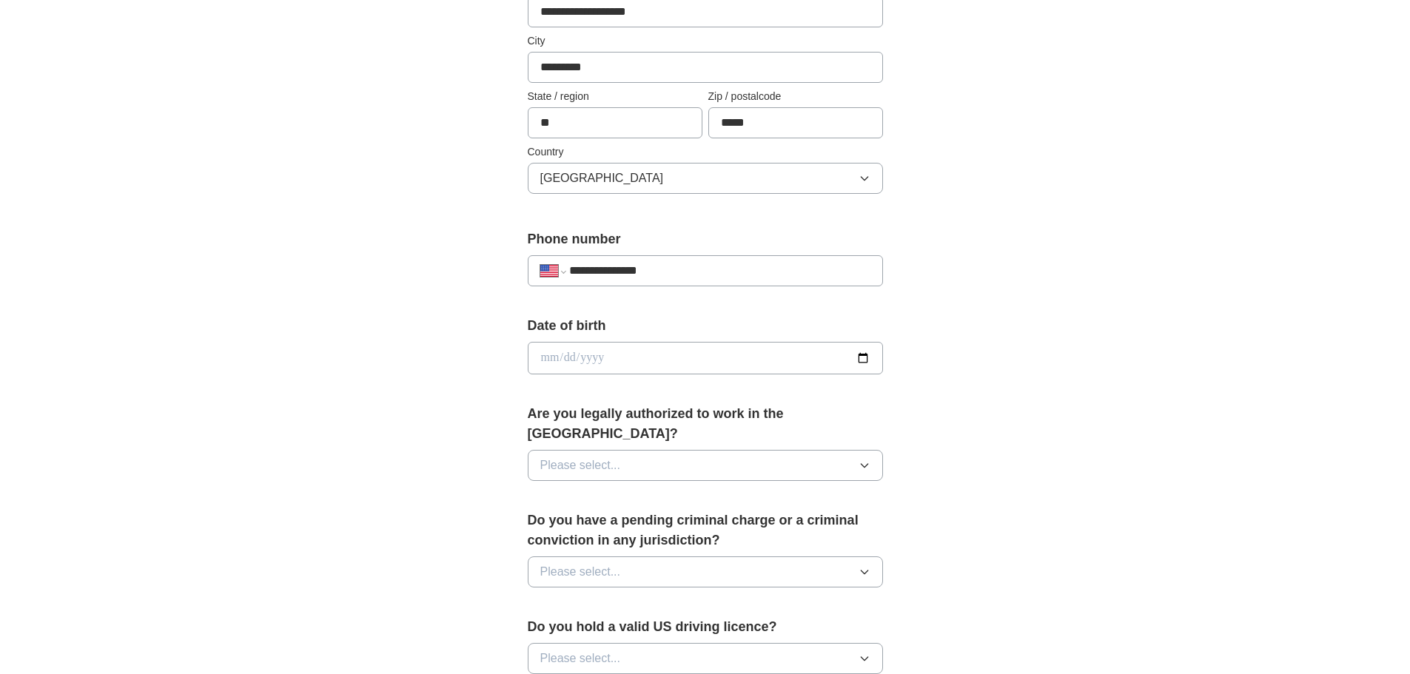
click at [632, 370] on input "date" at bounding box center [705, 358] width 355 height 33
click at [666, 364] on input "date" at bounding box center [705, 358] width 355 height 33
type input "**********"
click at [737, 450] on button "Please select..." at bounding box center [705, 465] width 355 height 31
click at [643, 491] on div "Yes" at bounding box center [705, 500] width 330 height 18
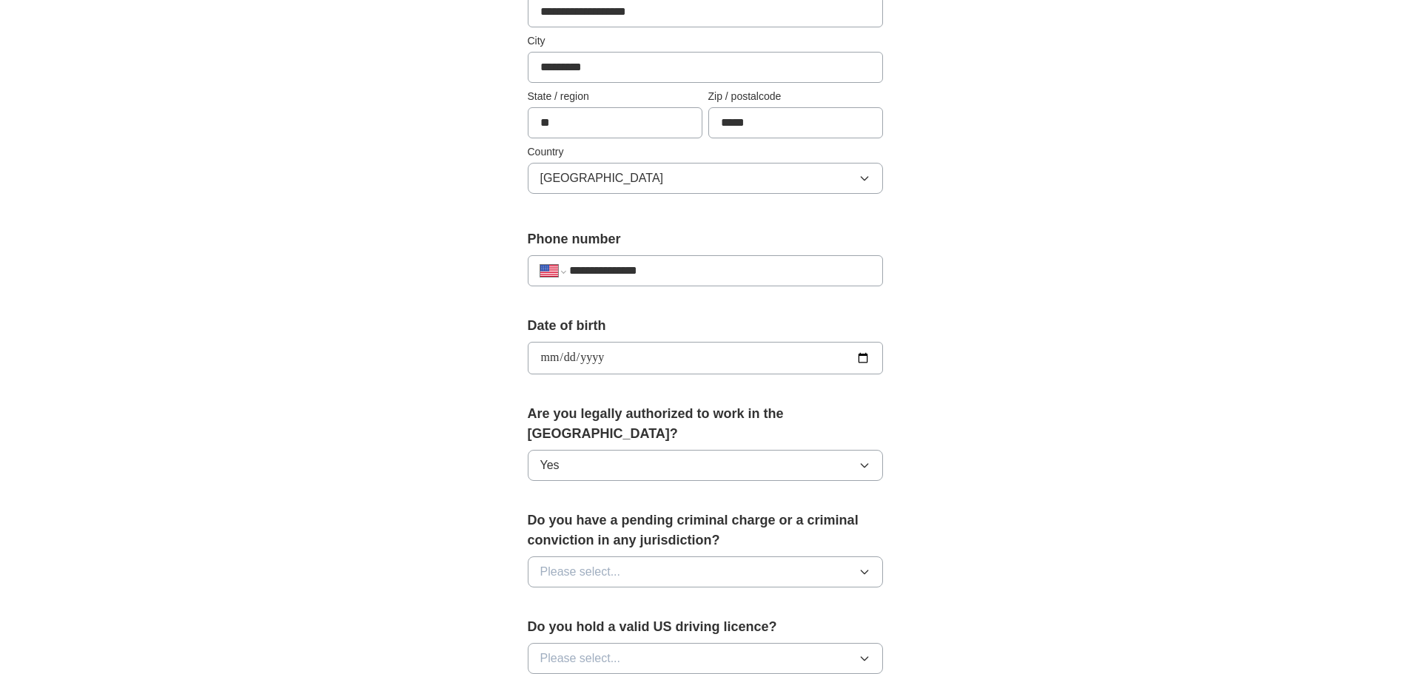
click at [1028, 480] on div "**********" at bounding box center [706, 349] width 948 height 1348
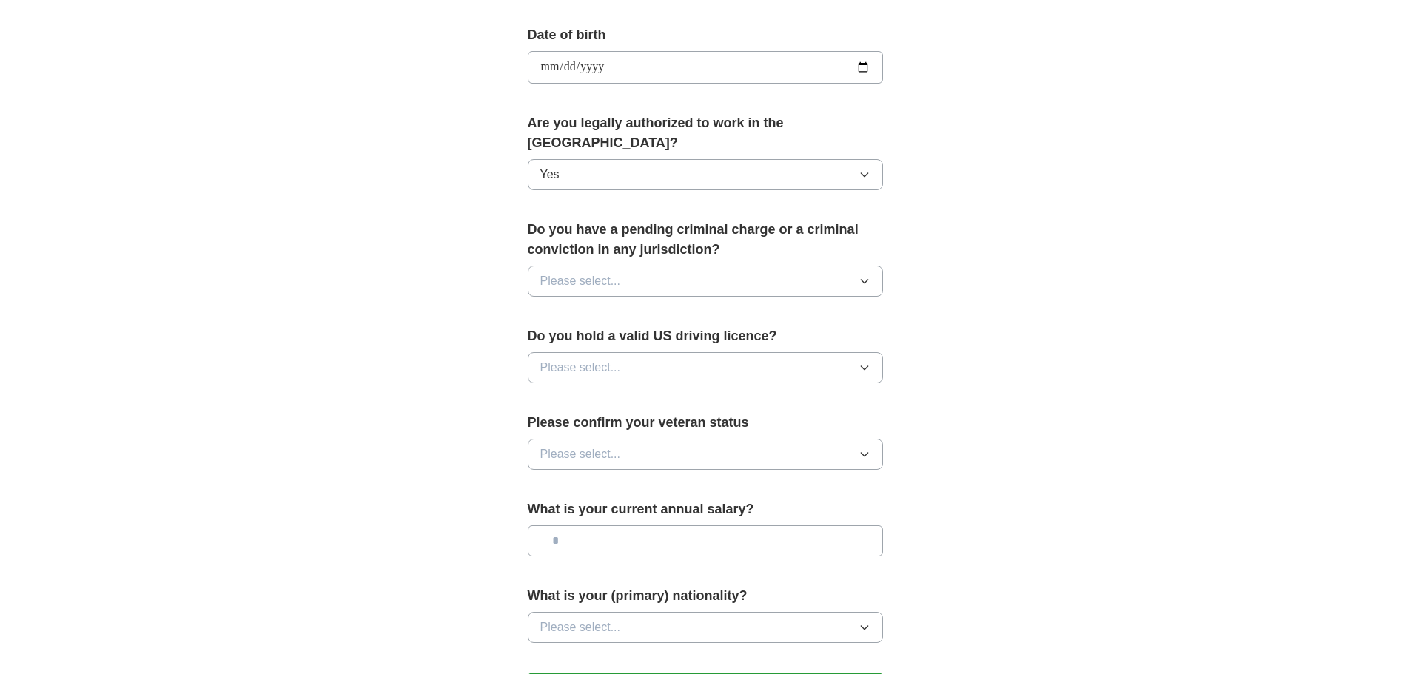
scroll to position [666, 0]
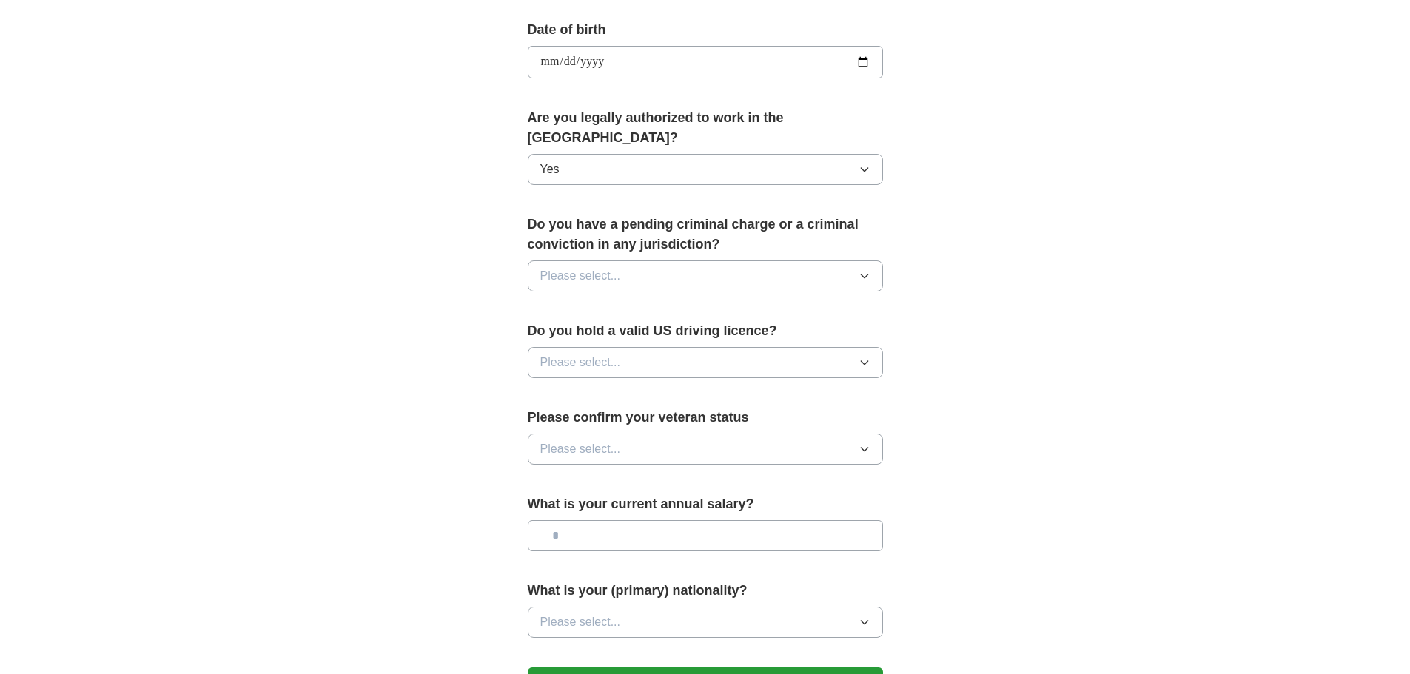
click at [603, 267] on span "Please select..." at bounding box center [580, 276] width 81 height 18
click at [575, 332] on div "No" at bounding box center [705, 341] width 330 height 18
click at [648, 347] on button "Please select..." at bounding box center [705, 362] width 355 height 31
click at [623, 388] on div "Yes" at bounding box center [705, 397] width 330 height 18
click at [716, 435] on button "Please select..." at bounding box center [705, 449] width 355 height 31
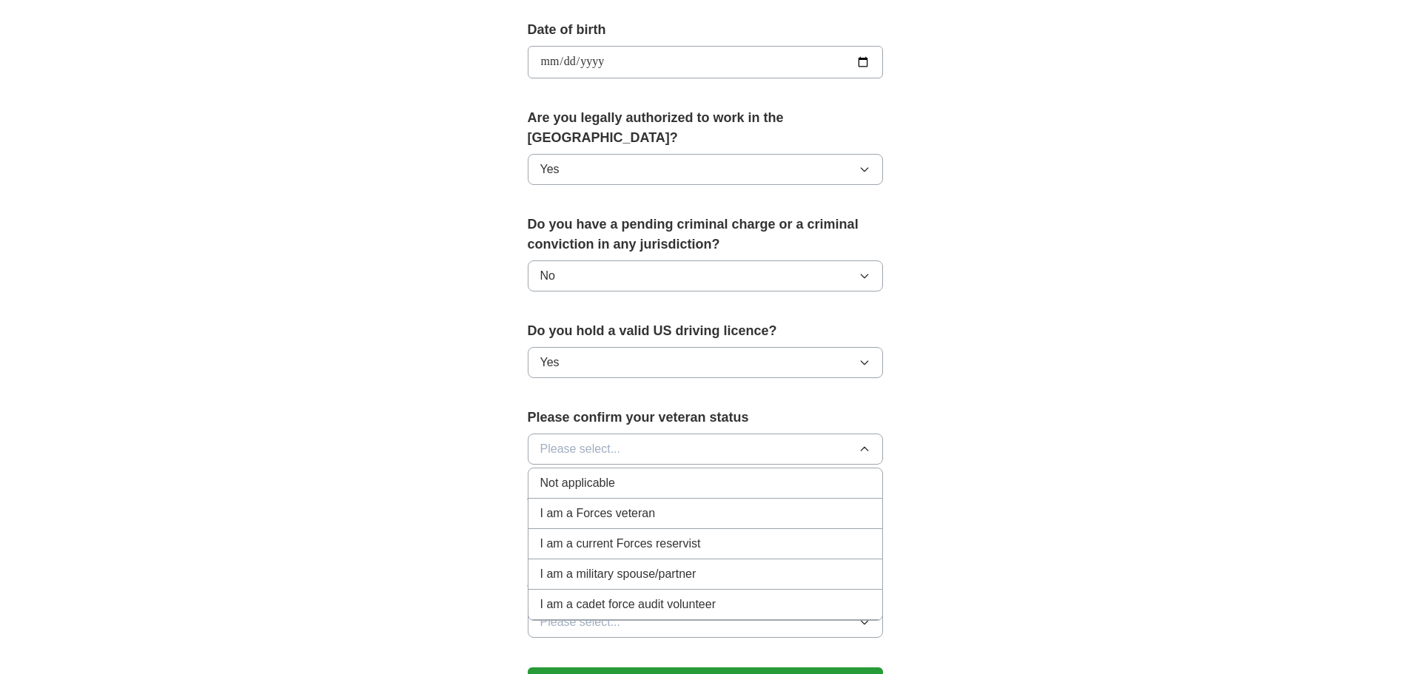
scroll to position [740, 0]
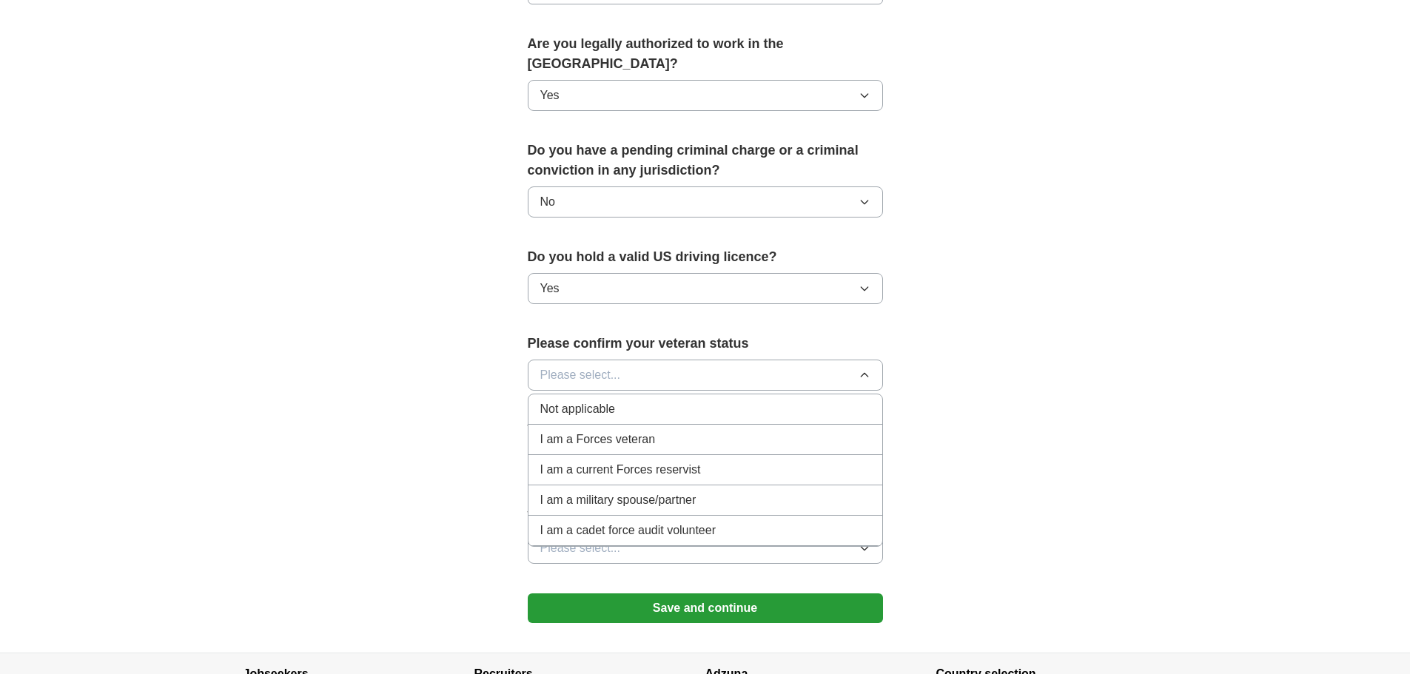
click at [673, 401] on div "Not applicable" at bounding box center [705, 410] width 330 height 18
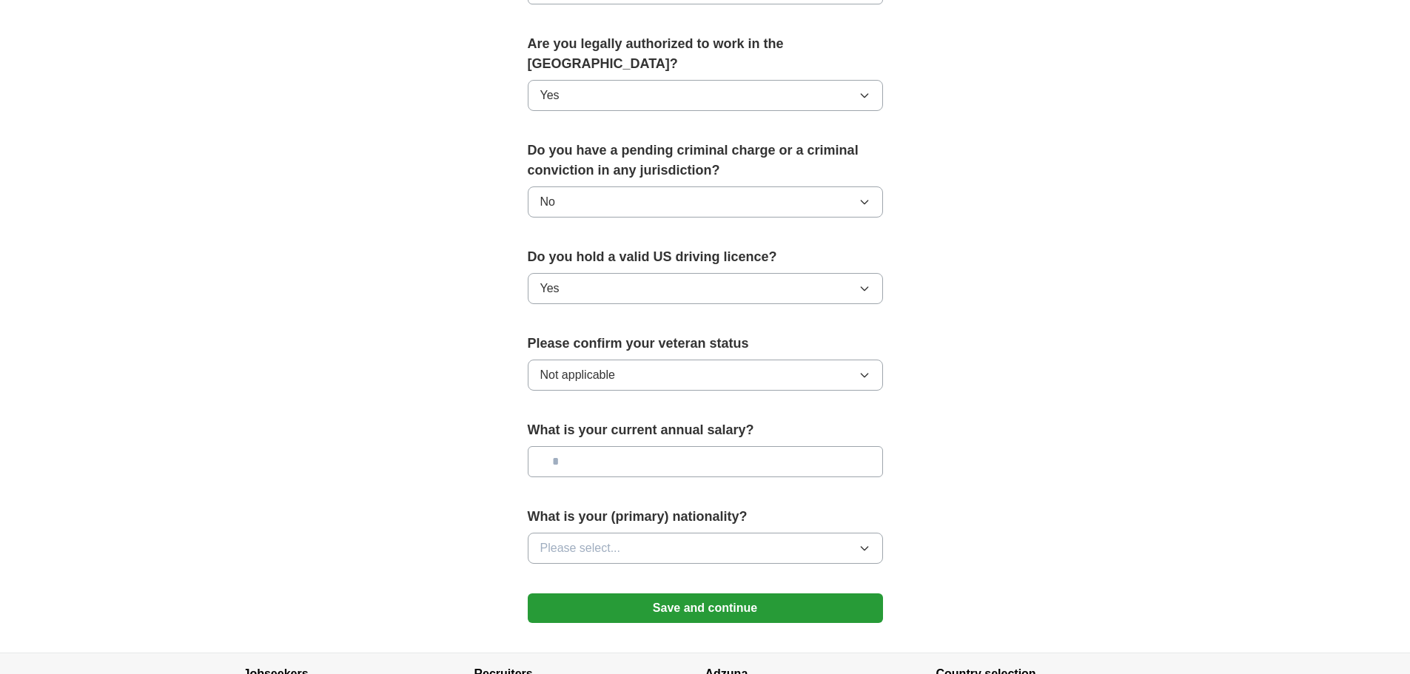
click at [636, 449] on input "text" at bounding box center [705, 461] width 355 height 31
type input "*******"
click at [689, 533] on button "Please select..." at bounding box center [705, 548] width 355 height 31
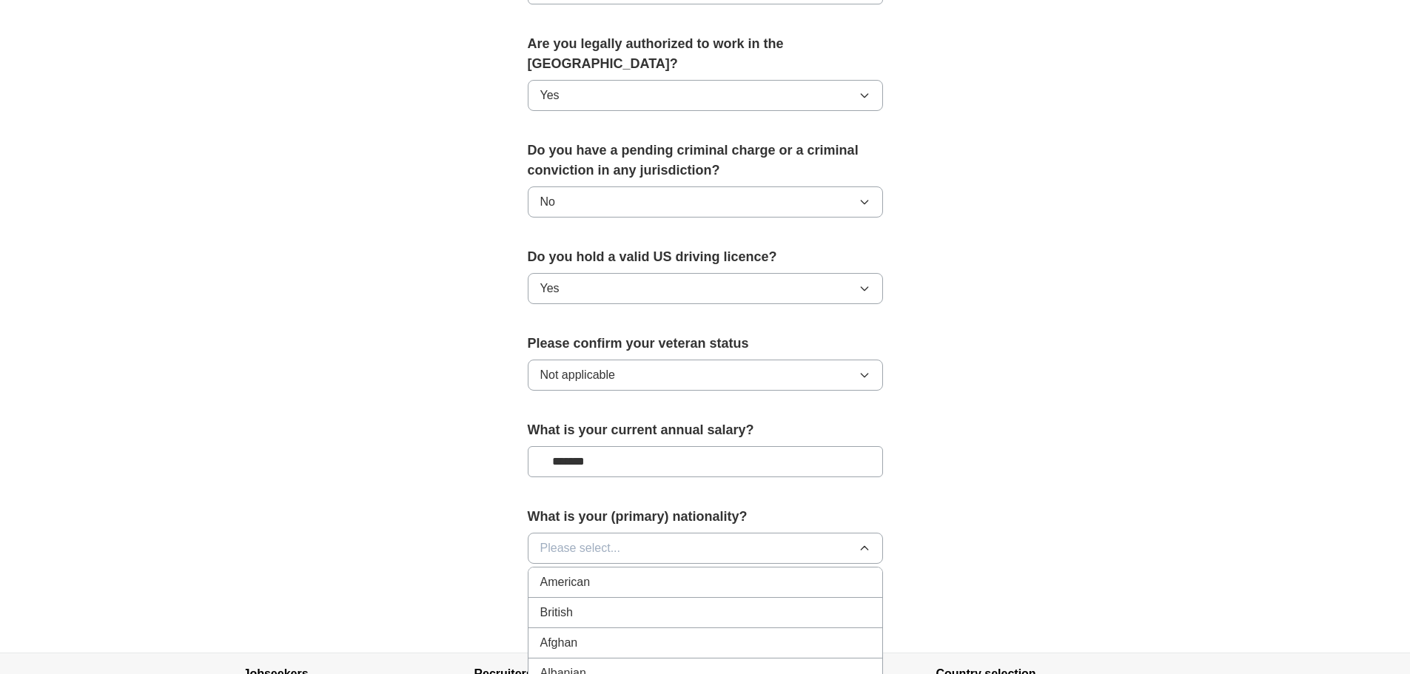
click at [646, 574] on div "American" at bounding box center [705, 583] width 330 height 18
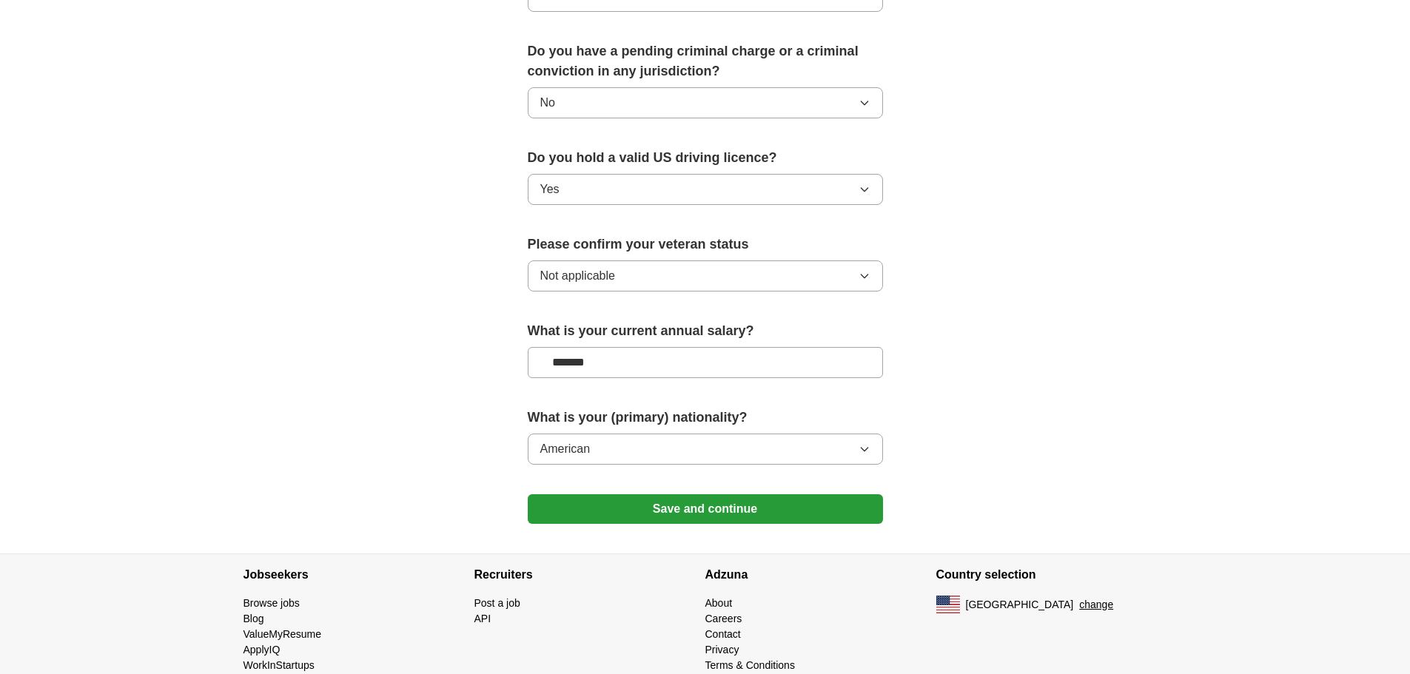
scroll to position [848, 0]
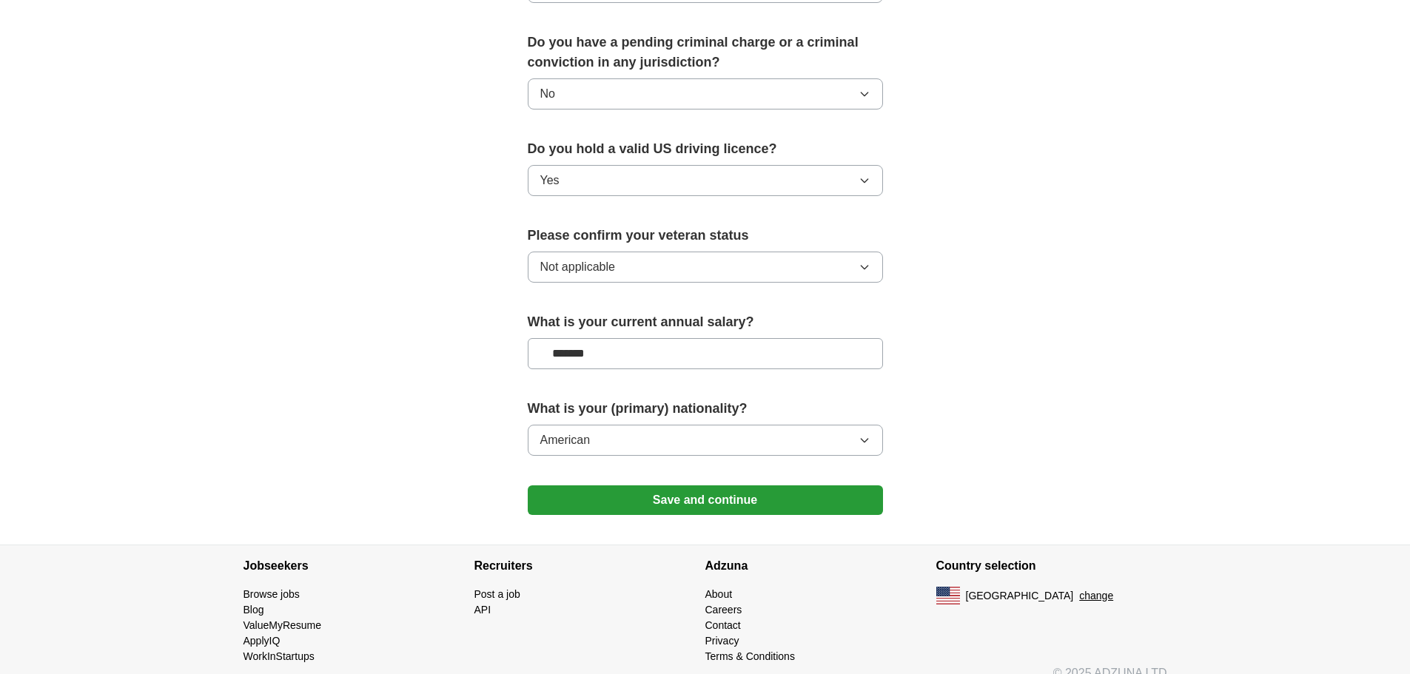
click at [788, 486] on button "Save and continue" at bounding box center [705, 501] width 355 height 30
